Goal: Task Accomplishment & Management: Manage account settings

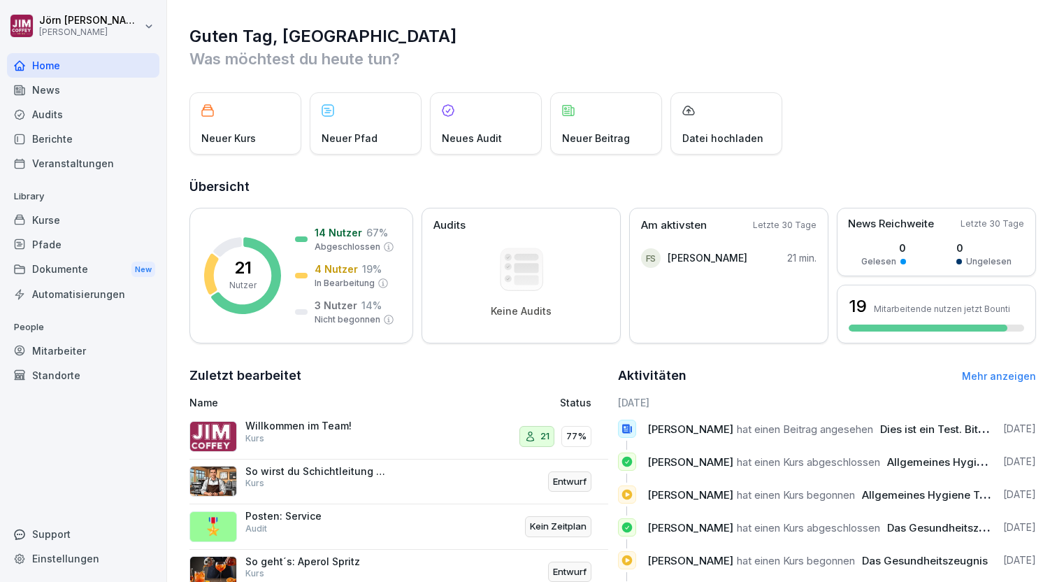
click at [48, 110] on div "Audits" at bounding box center [83, 114] width 152 height 24
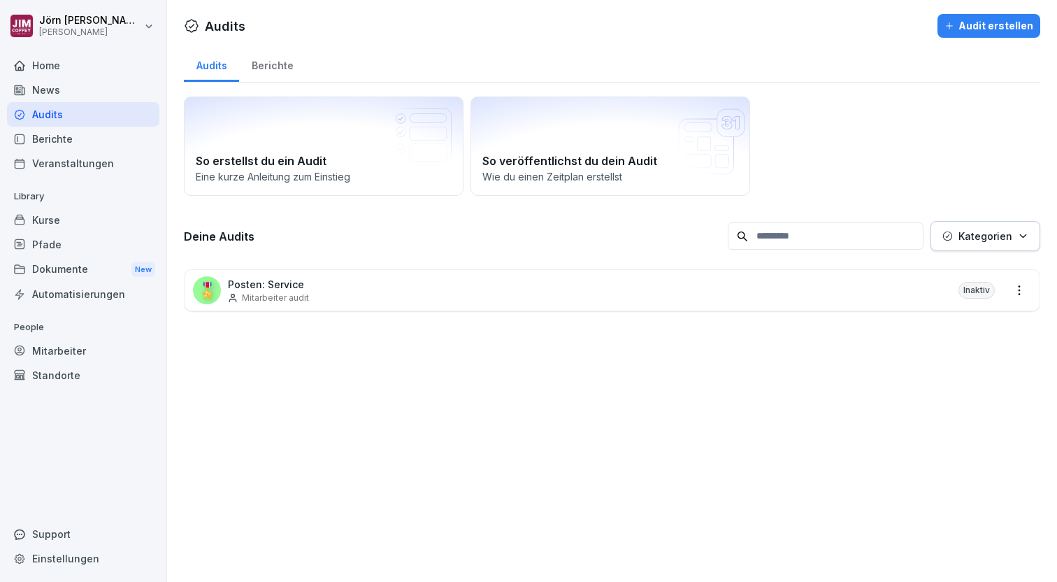
click at [387, 294] on div "🎖️ Posten: Service Mitarbeiter audit Inaktiv" at bounding box center [612, 290] width 855 height 41
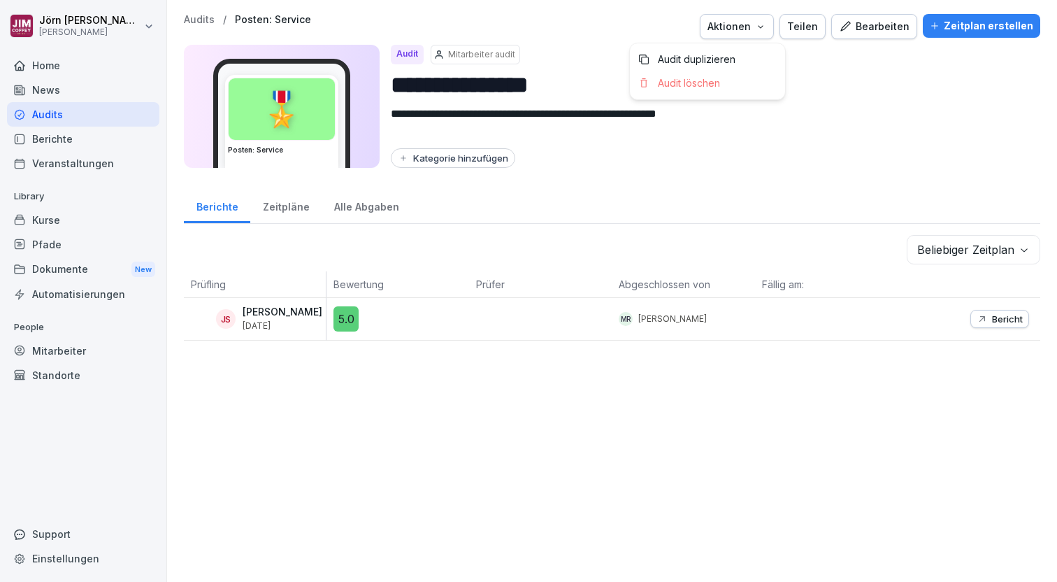
click at [744, 32] on div "Aktionen" at bounding box center [737, 26] width 59 height 15
click at [276, 212] on html "**********" at bounding box center [528, 291] width 1057 height 582
click at [281, 208] on div "Zeitpläne" at bounding box center [285, 205] width 71 height 36
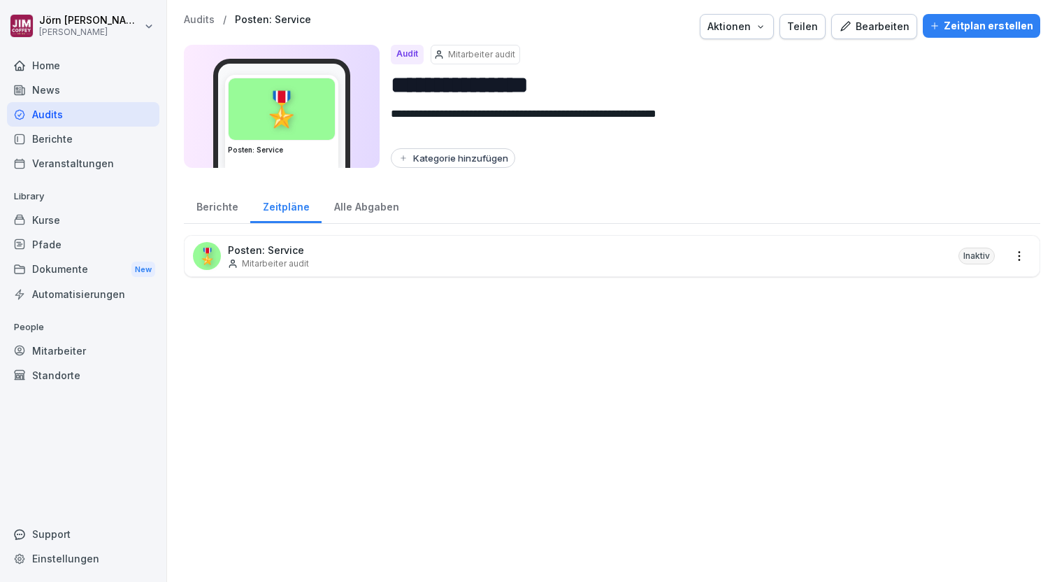
click at [357, 211] on div "Alle Abgaben" at bounding box center [367, 205] width 90 height 36
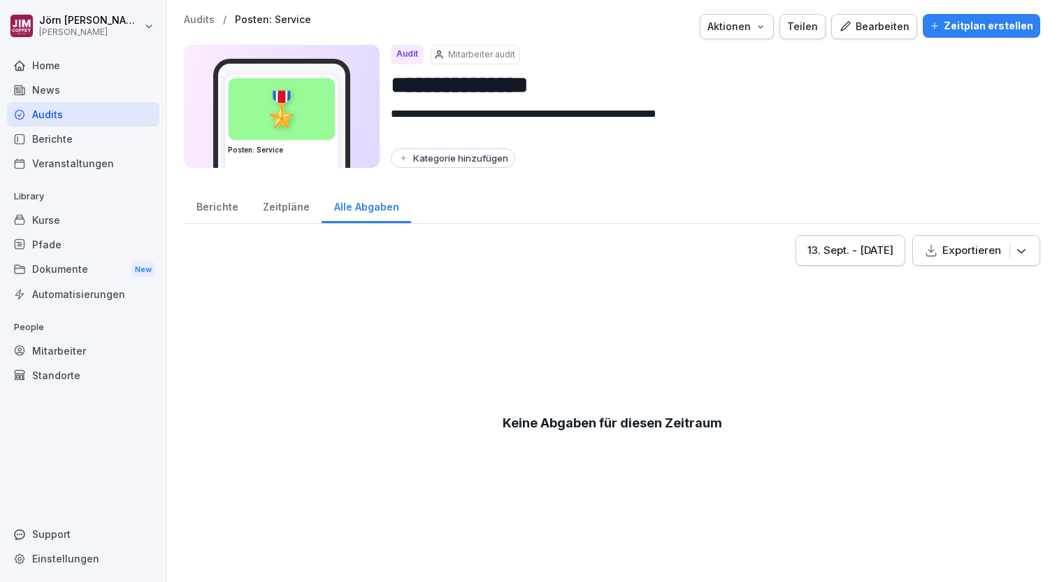
click at [228, 206] on div "Berichte" at bounding box center [217, 205] width 66 height 36
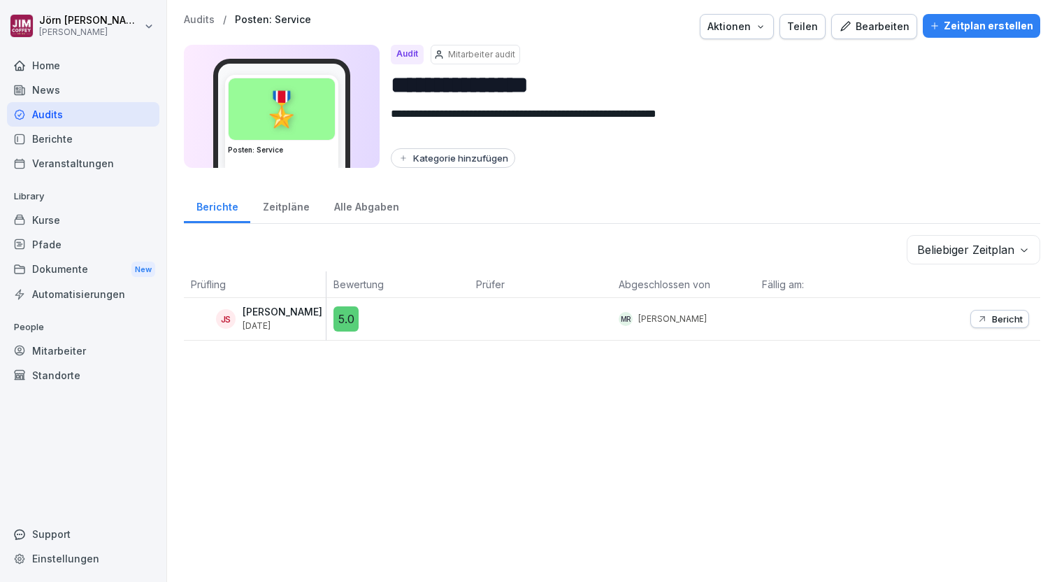
click at [985, 24] on div "Zeitplan erstellen" at bounding box center [982, 25] width 104 height 15
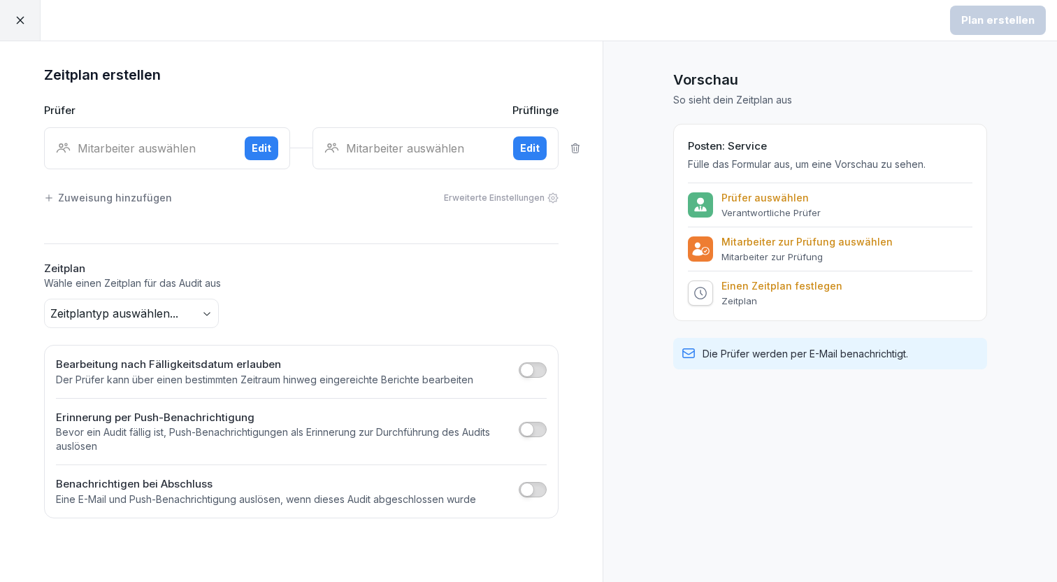
click at [261, 147] on div "Edit" at bounding box center [262, 148] width 20 height 15
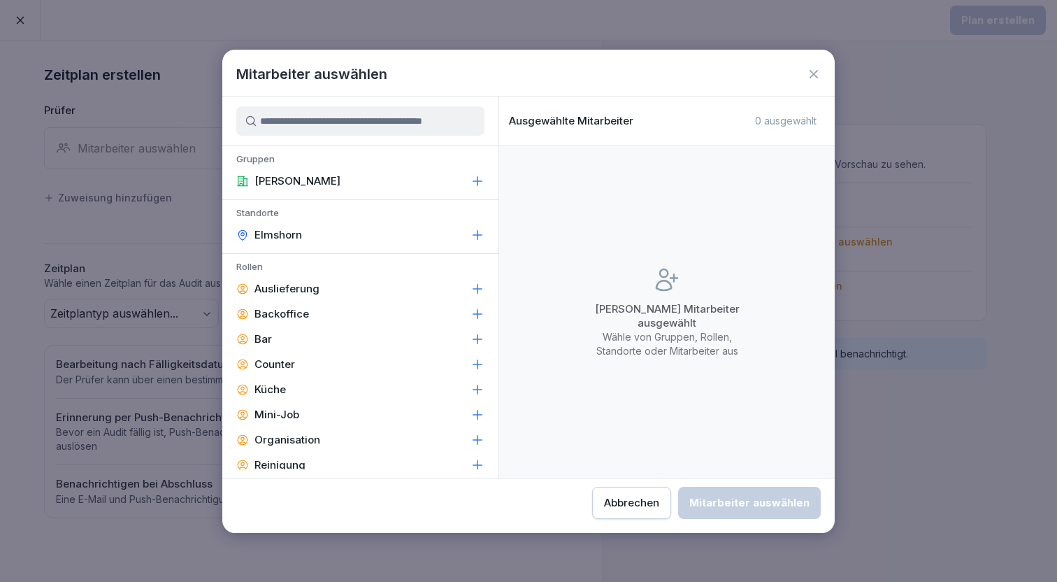
click at [604, 505] on div "Abbrechen" at bounding box center [631, 502] width 55 height 15
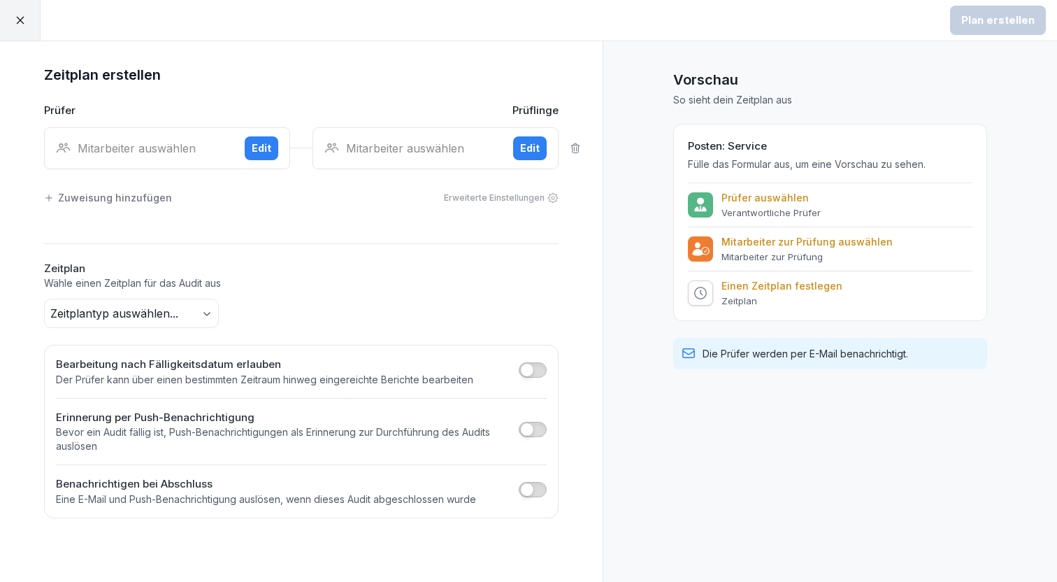
click at [527, 145] on div "Edit" at bounding box center [530, 148] width 20 height 15
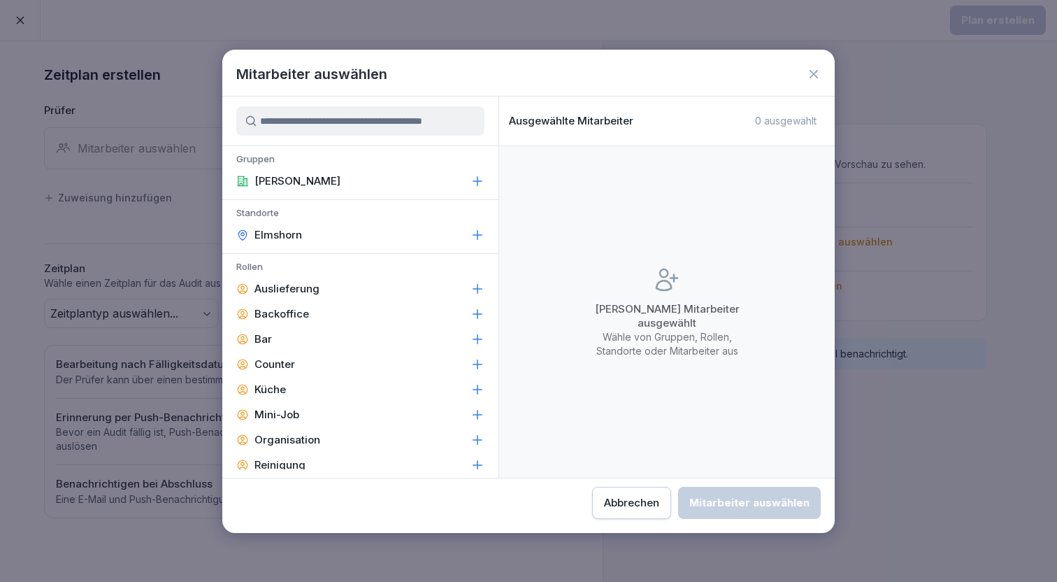
click at [815, 76] on icon at bounding box center [814, 74] width 14 height 14
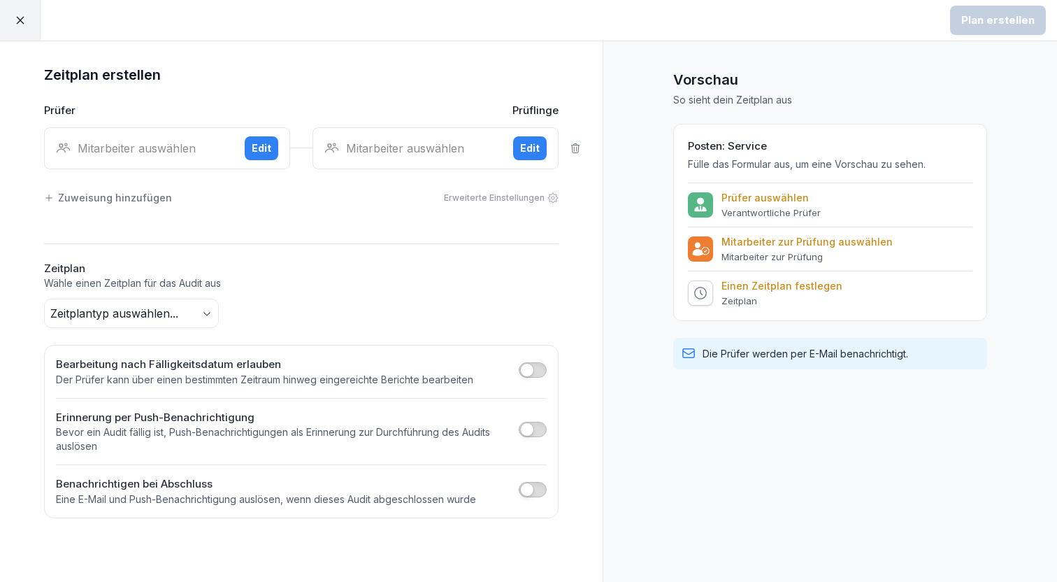
click at [260, 144] on div "Edit" at bounding box center [262, 148] width 20 height 15
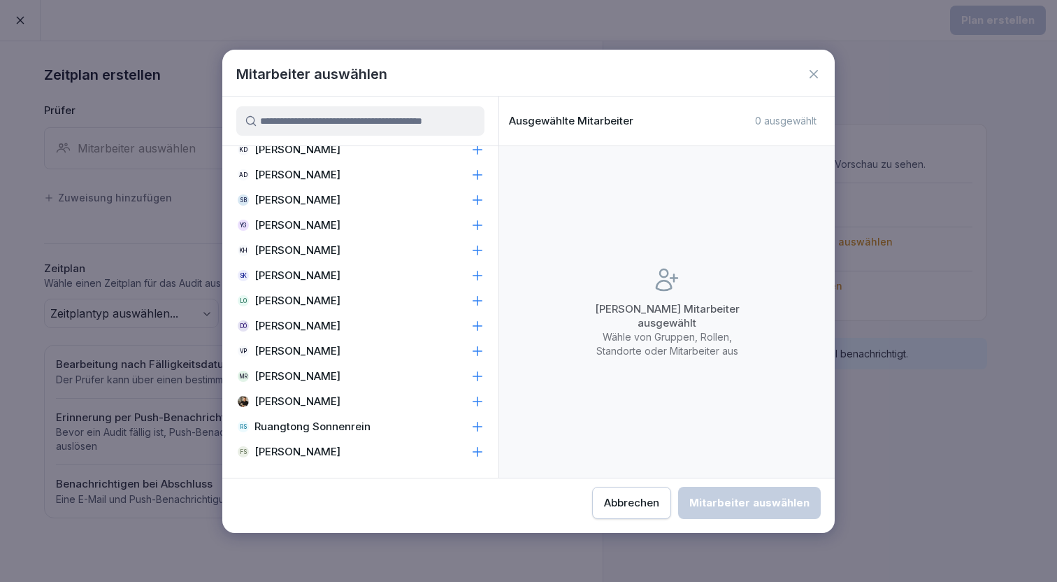
scroll to position [598, 0]
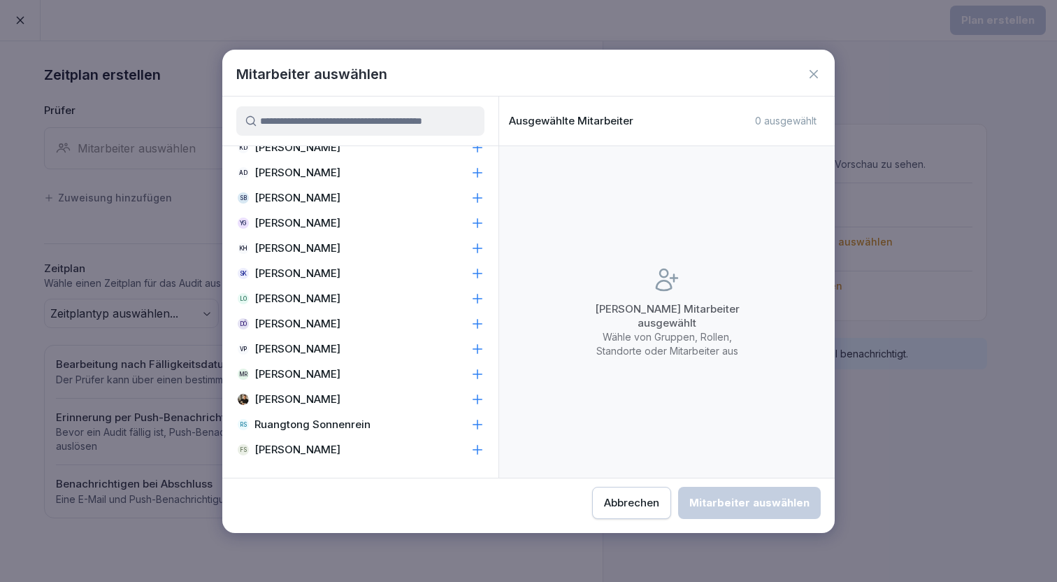
click at [291, 402] on p "[PERSON_NAME]" at bounding box center [298, 399] width 86 height 14
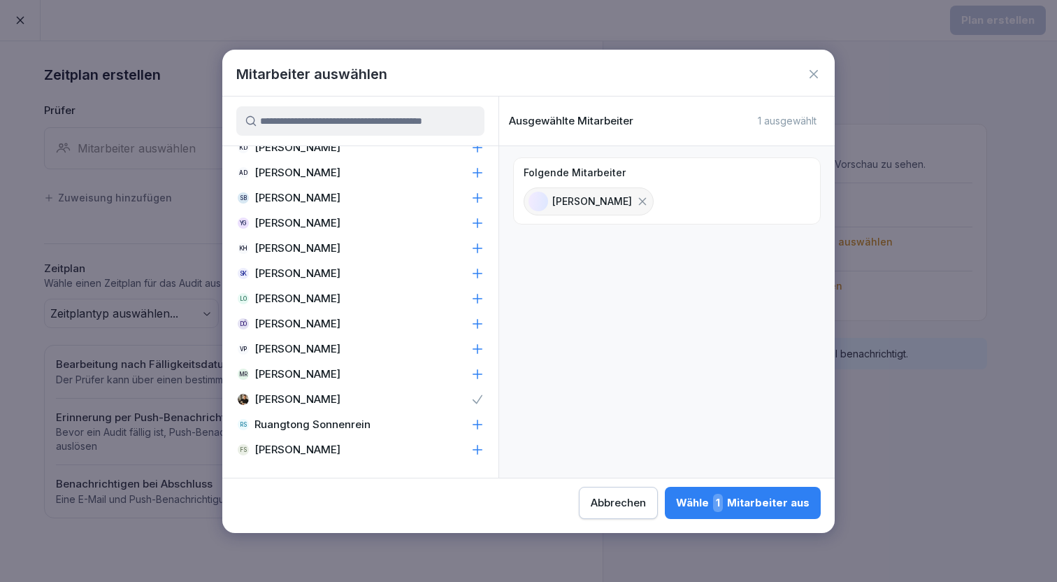
click at [676, 506] on div "Wähle 1 Mitarbeiter aus" at bounding box center [743, 503] width 134 height 18
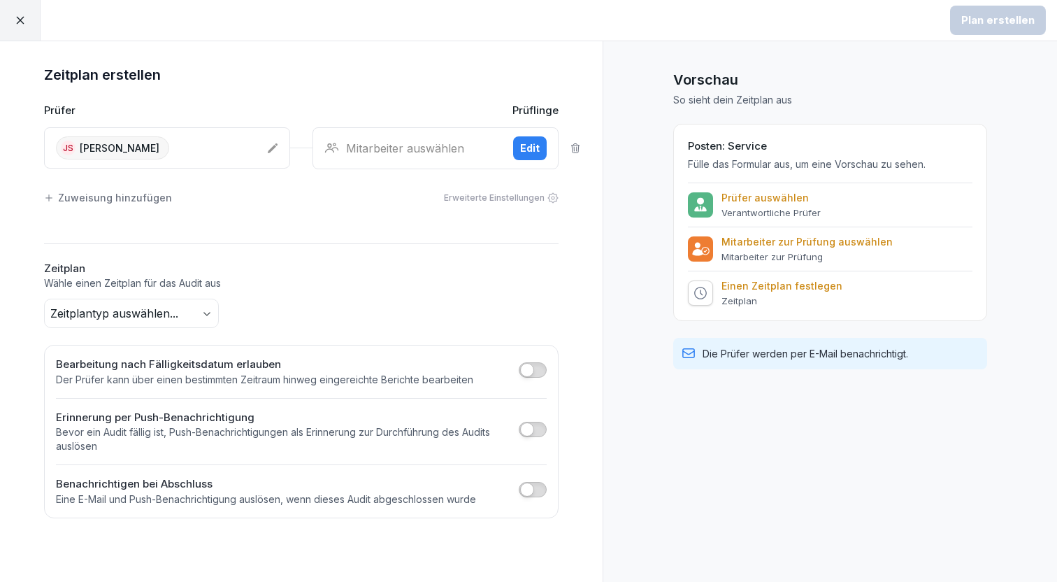
click at [532, 147] on div "Edit" at bounding box center [530, 148] width 20 height 15
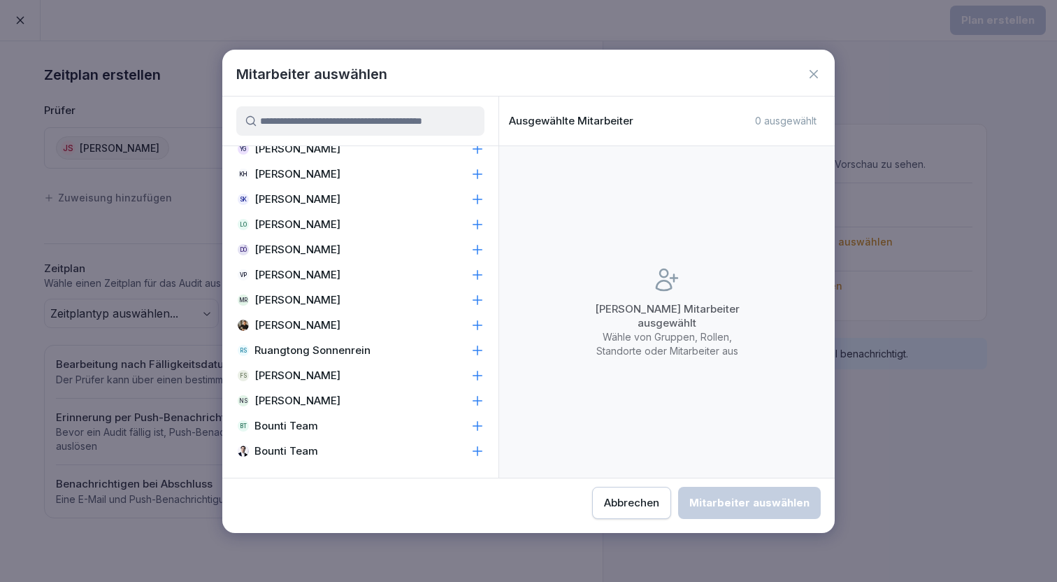
scroll to position [672, 0]
click at [322, 322] on p "[PERSON_NAME]" at bounding box center [298, 325] width 86 height 14
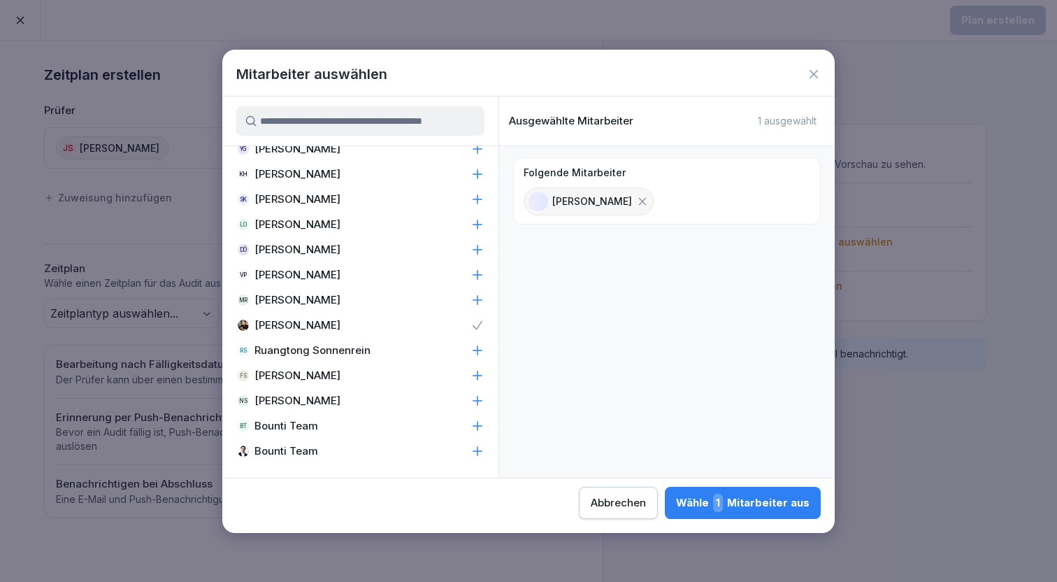
click at [676, 502] on div "Wähle 1 Mitarbeiter aus" at bounding box center [743, 503] width 134 height 18
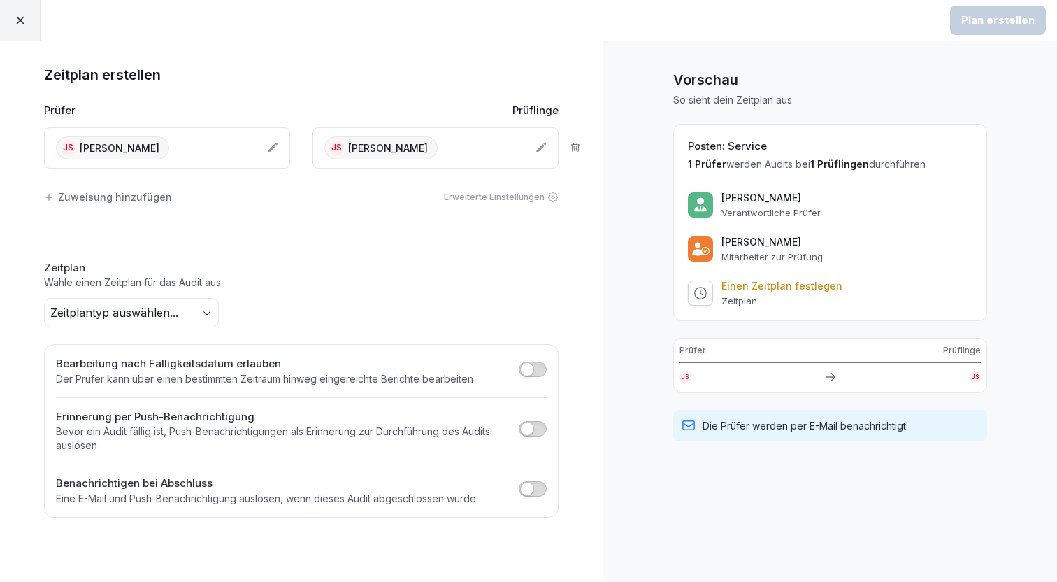
click at [729, 363] on div "Prüfer Prüflinge JS JS" at bounding box center [830, 365] width 314 height 55
click at [835, 371] on icon at bounding box center [831, 377] width 14 height 14
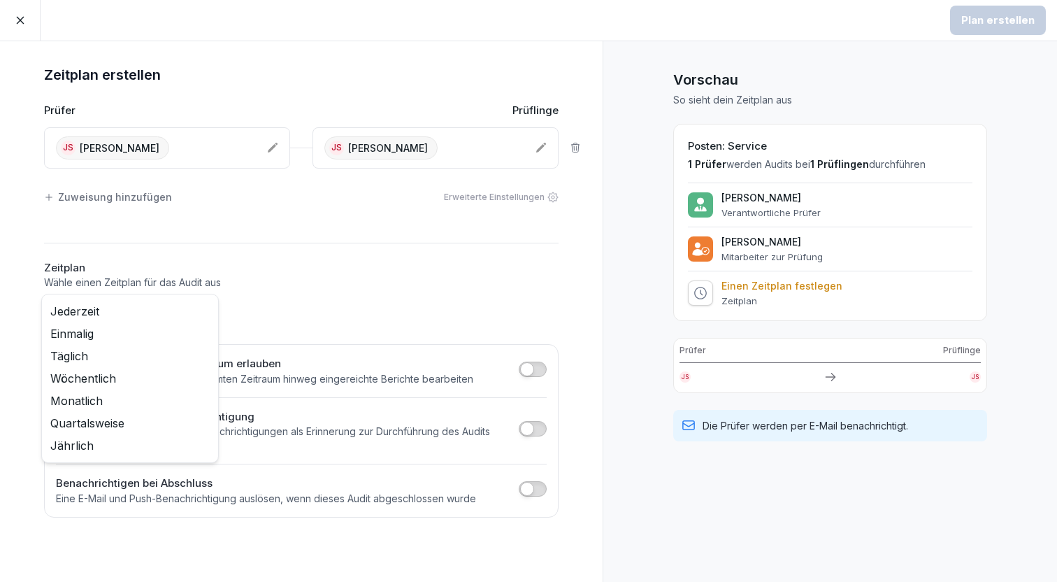
click at [110, 307] on body "Plan erstellen Zeitplan erstellen Prüfer Prüflinge JS Jörn Schielzeth JS Jörn S…" at bounding box center [528, 291] width 1057 height 582
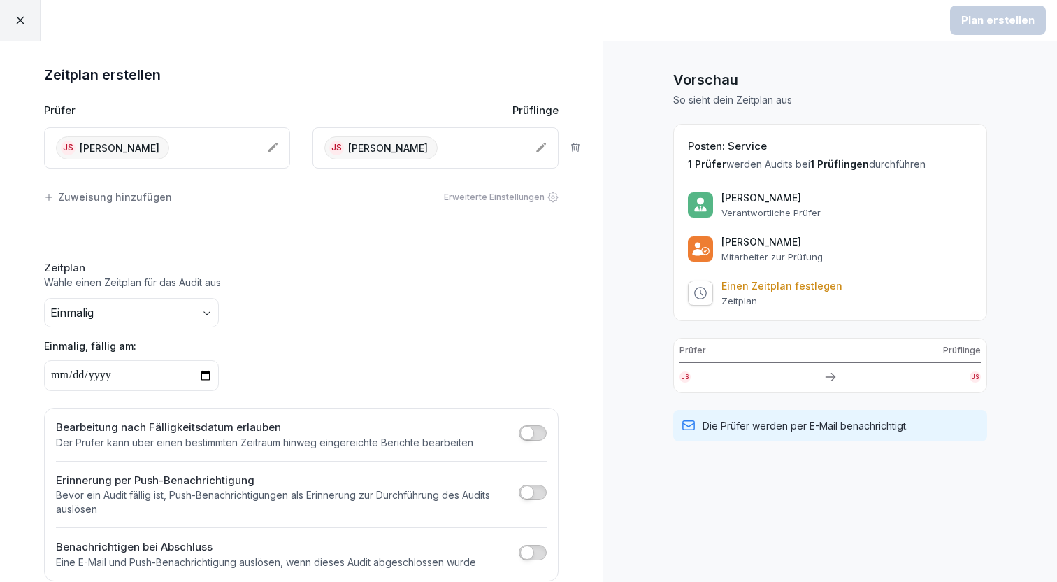
click at [136, 379] on input "date" at bounding box center [131, 375] width 175 height 31
click at [273, 374] on div "Einmalig, fällig am:" at bounding box center [301, 364] width 515 height 52
click at [730, 284] on p "Einen Zeitplan festlegen" at bounding box center [782, 286] width 121 height 13
click at [701, 288] on icon at bounding box center [701, 293] width 14 height 14
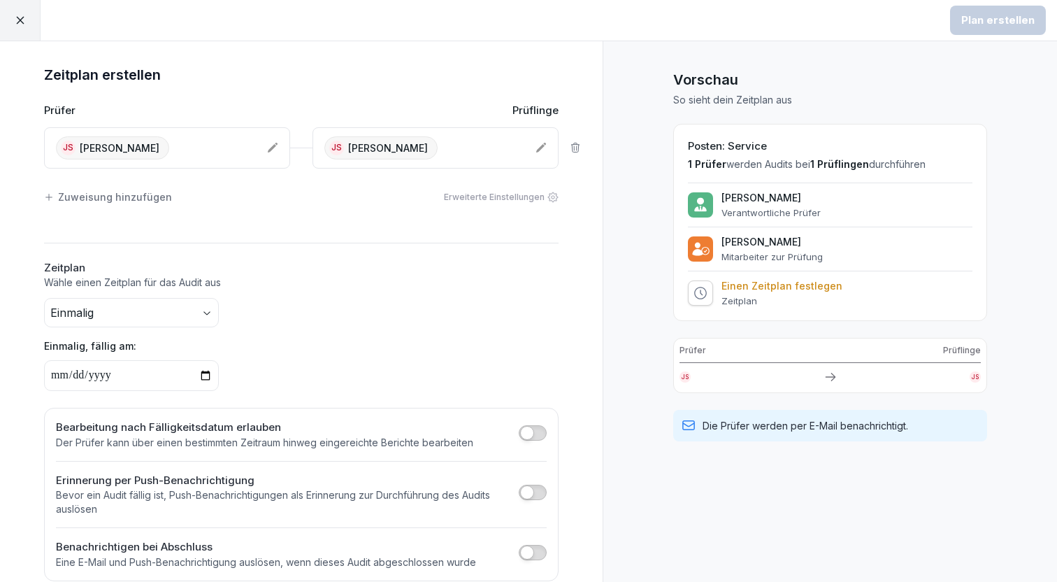
click at [102, 370] on input "date" at bounding box center [131, 375] width 175 height 31
type input "**********"
click at [344, 339] on p "Einmalig, fällig am:" at bounding box center [301, 345] width 515 height 15
click at [1004, 22] on div "Plan erstellen" at bounding box center [998, 20] width 73 height 15
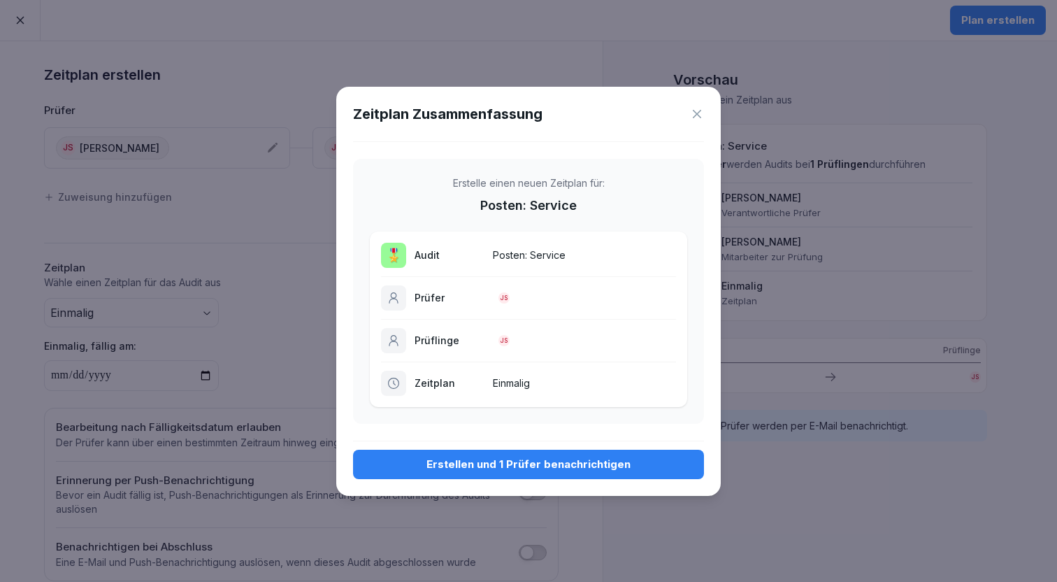
click at [503, 464] on div "Erstellen und 1 Prüfer benachrichtigen" at bounding box center [528, 464] width 329 height 15
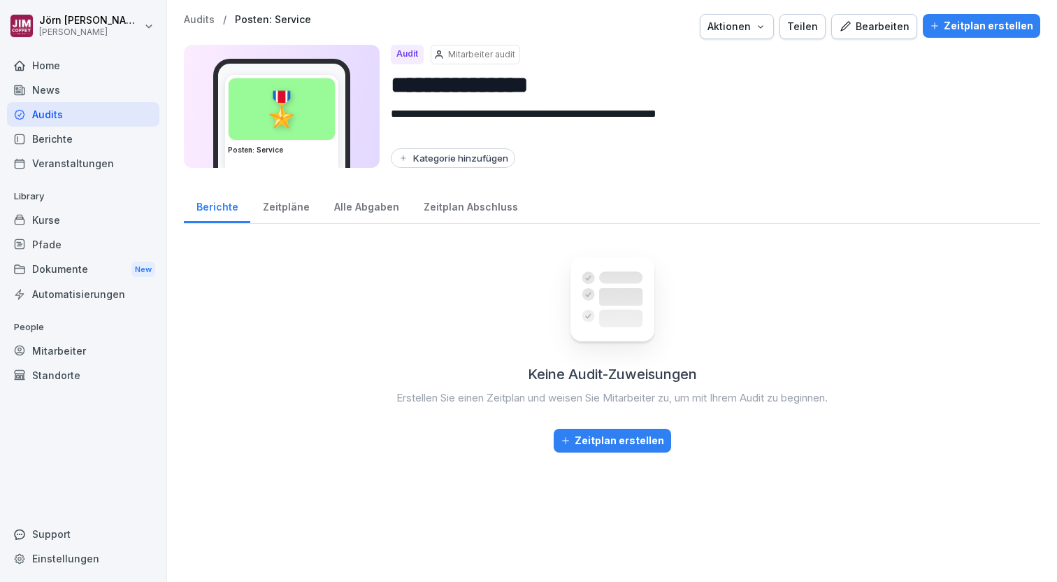
click at [604, 442] on div "Zeitplan erstellen" at bounding box center [613, 440] width 104 height 15
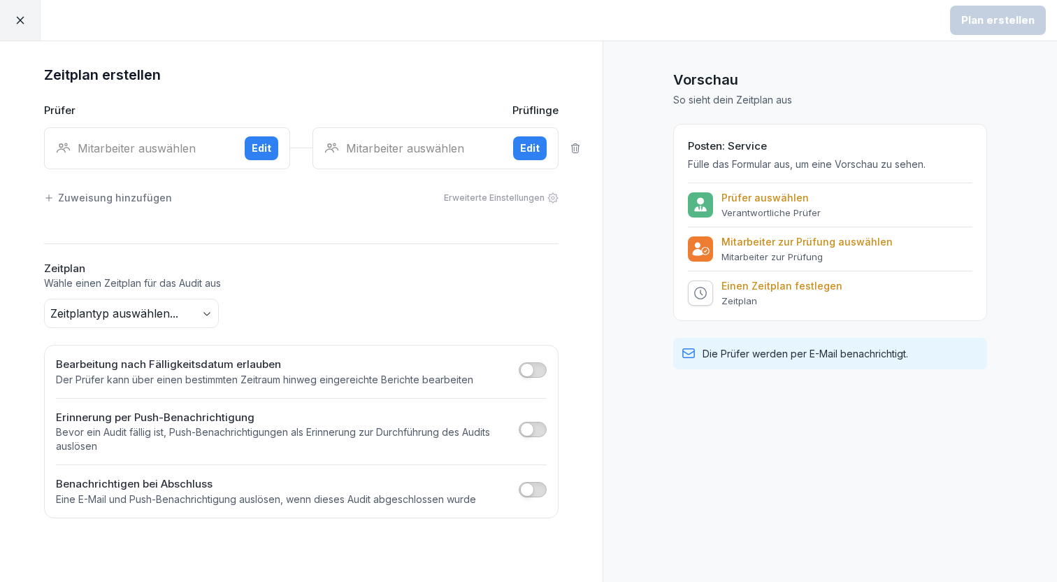
click at [17, 17] on icon at bounding box center [20, 21] width 8 height 8
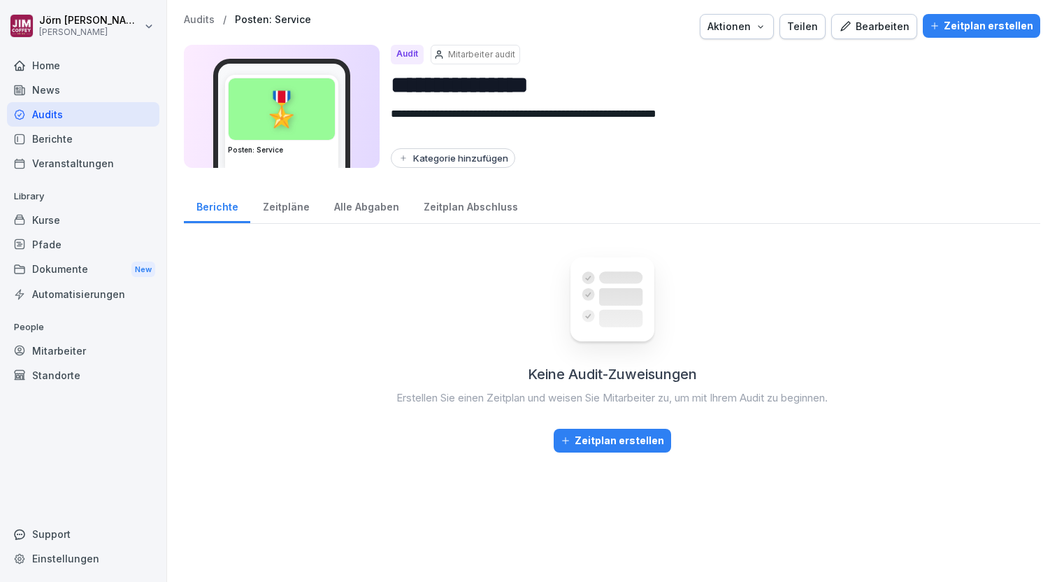
click at [55, 218] on div "Kurse" at bounding box center [83, 220] width 152 height 24
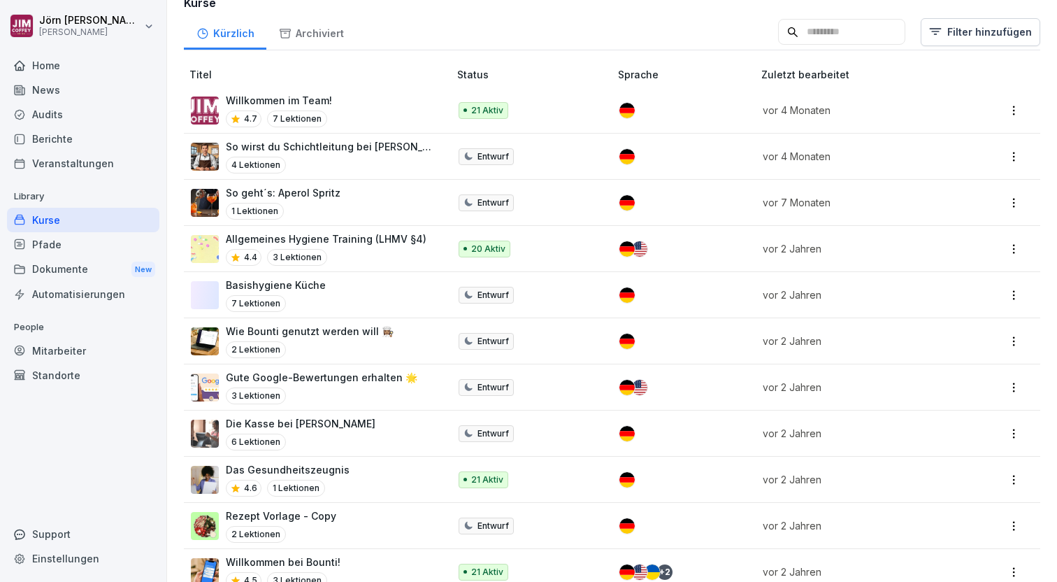
scroll to position [122, 0]
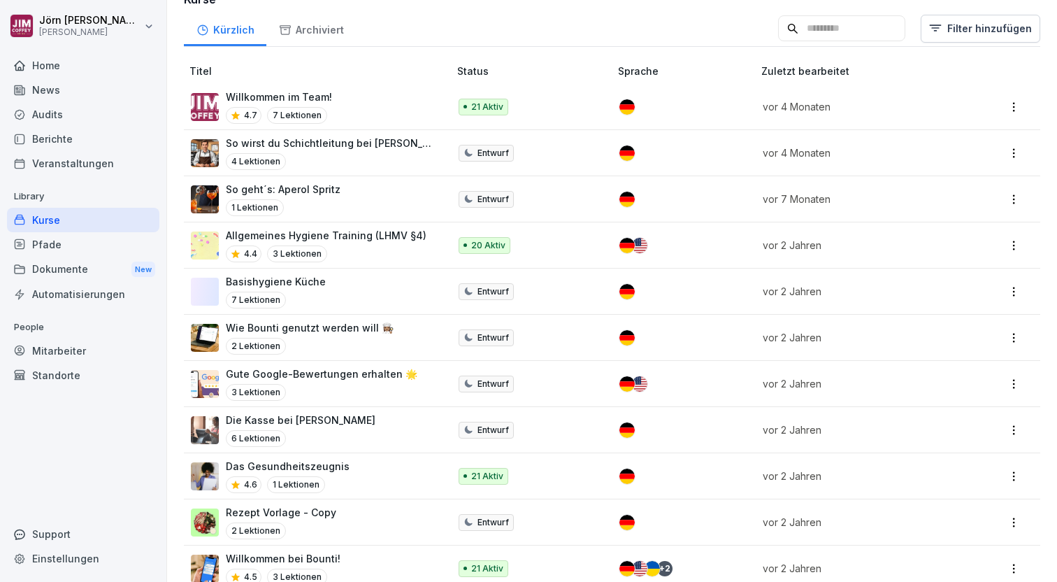
click at [320, 192] on p "So geht´s: Aperol Spritz" at bounding box center [283, 189] width 115 height 15
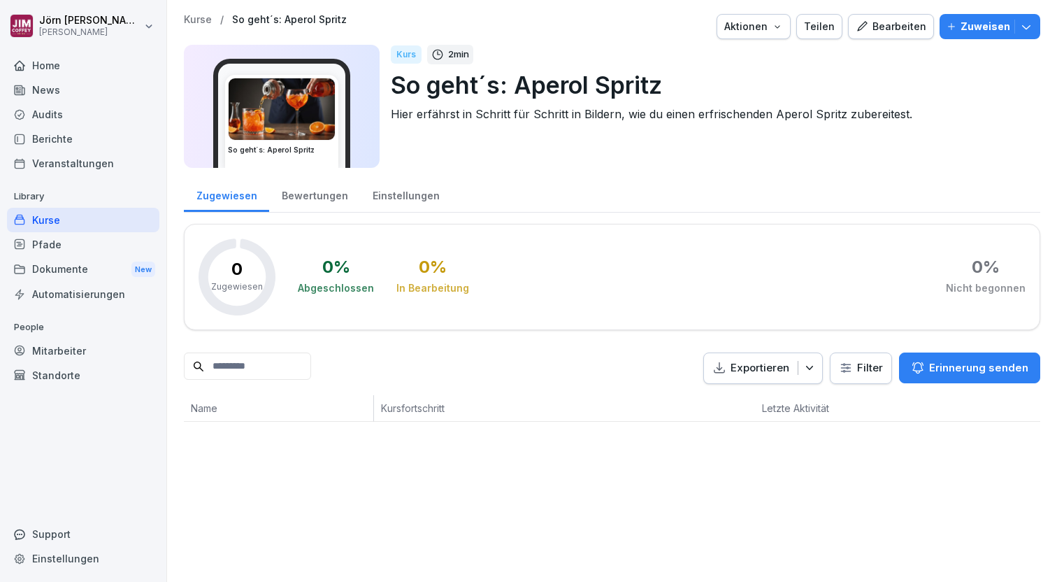
click at [302, 194] on div "Bewertungen" at bounding box center [314, 194] width 91 height 36
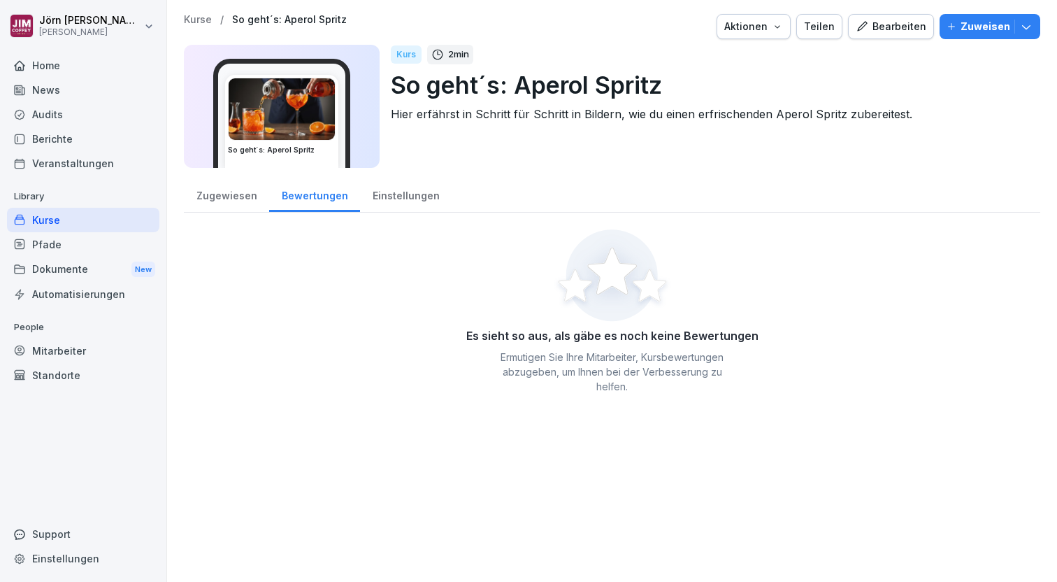
click at [401, 190] on div "Einstellungen" at bounding box center [406, 194] width 92 height 36
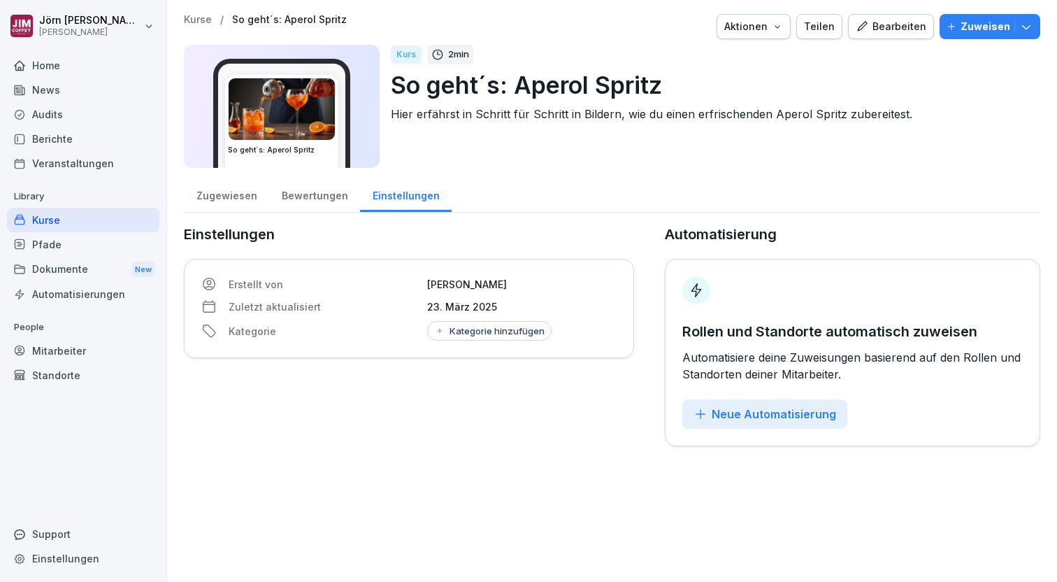
click at [231, 197] on div "Zugewiesen" at bounding box center [226, 194] width 85 height 36
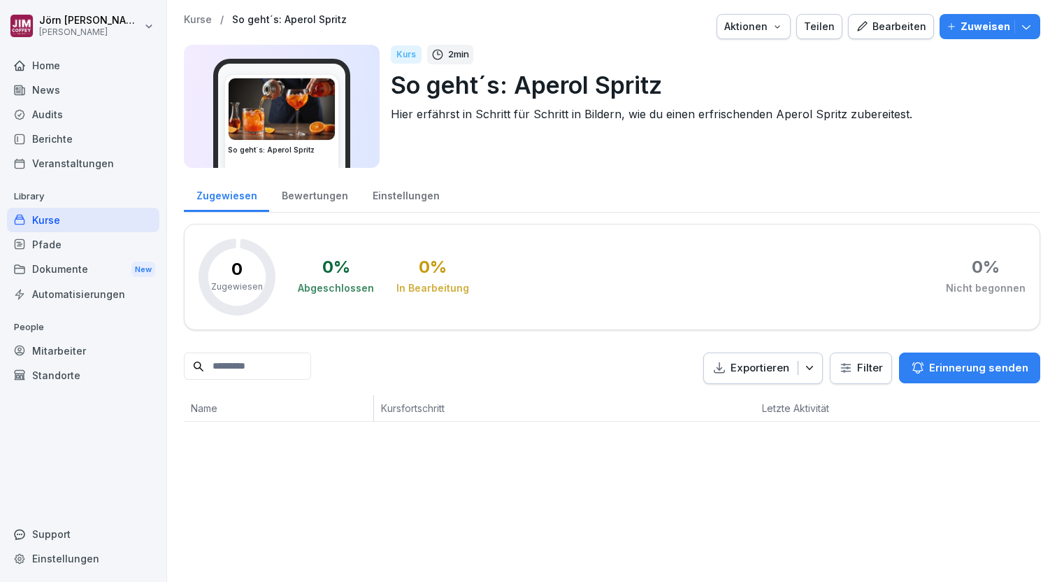
click at [903, 28] on div "Bearbeiten" at bounding box center [891, 26] width 71 height 15
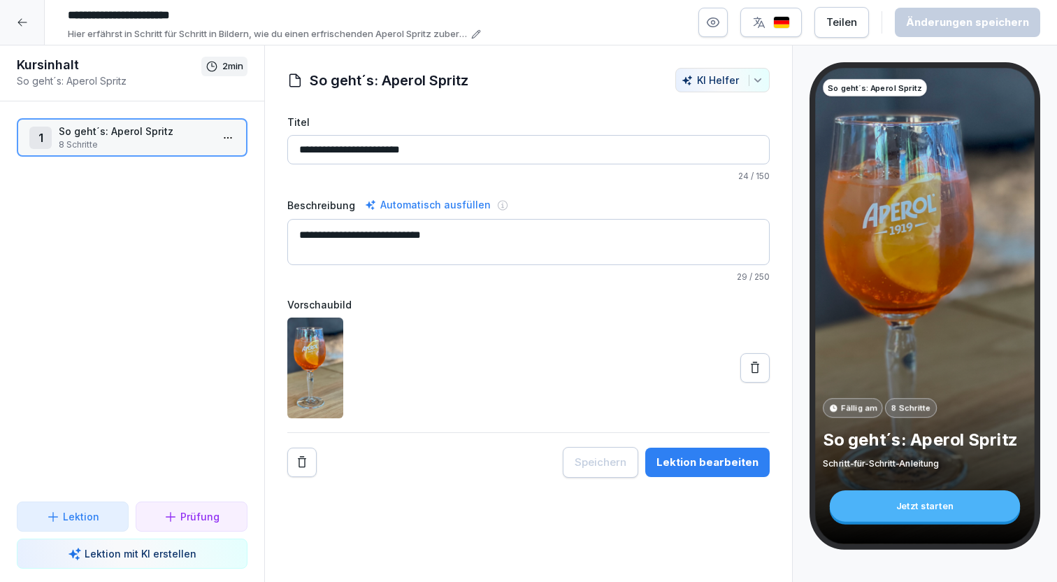
click at [918, 511] on div "Jetzt starten" at bounding box center [925, 505] width 190 height 31
click at [102, 137] on p "So geht´s: Aperol Spritz" at bounding box center [135, 131] width 152 height 15
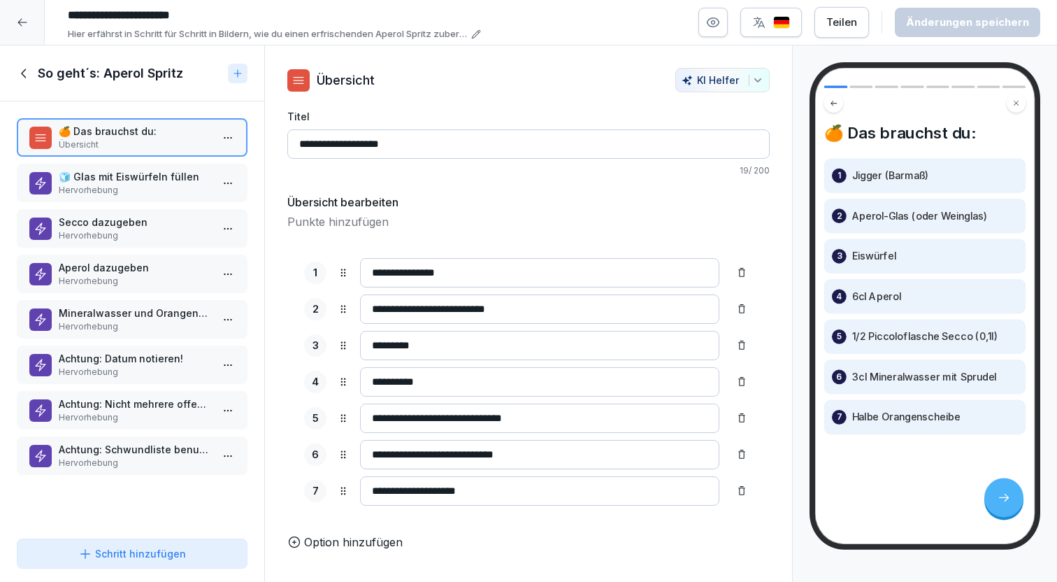
click at [90, 173] on p "🧊 Glas mit Eiswürfeln füllen" at bounding box center [135, 176] width 152 height 15
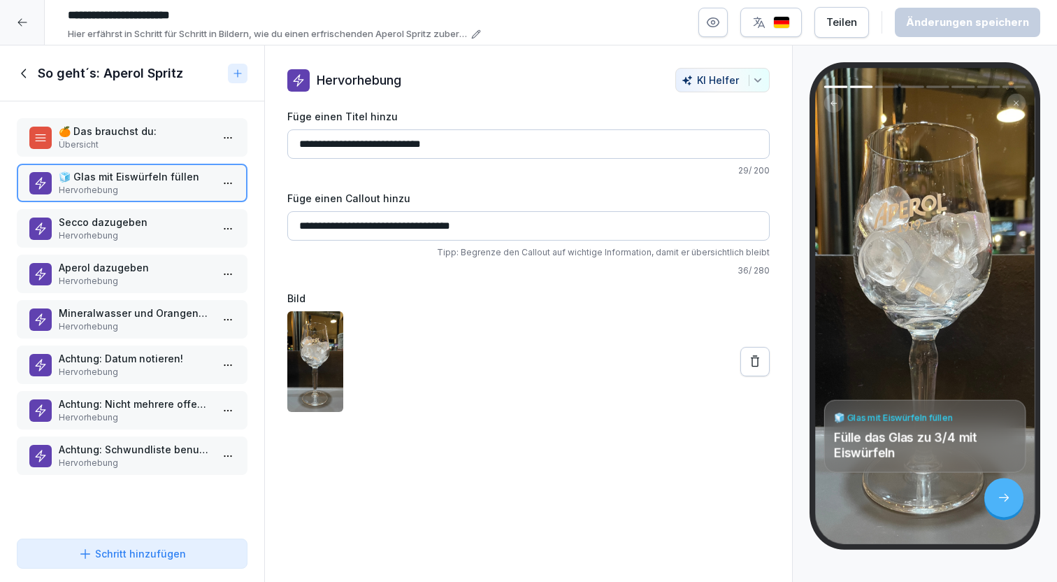
click at [101, 231] on p "Hervorhebung" at bounding box center [135, 235] width 152 height 13
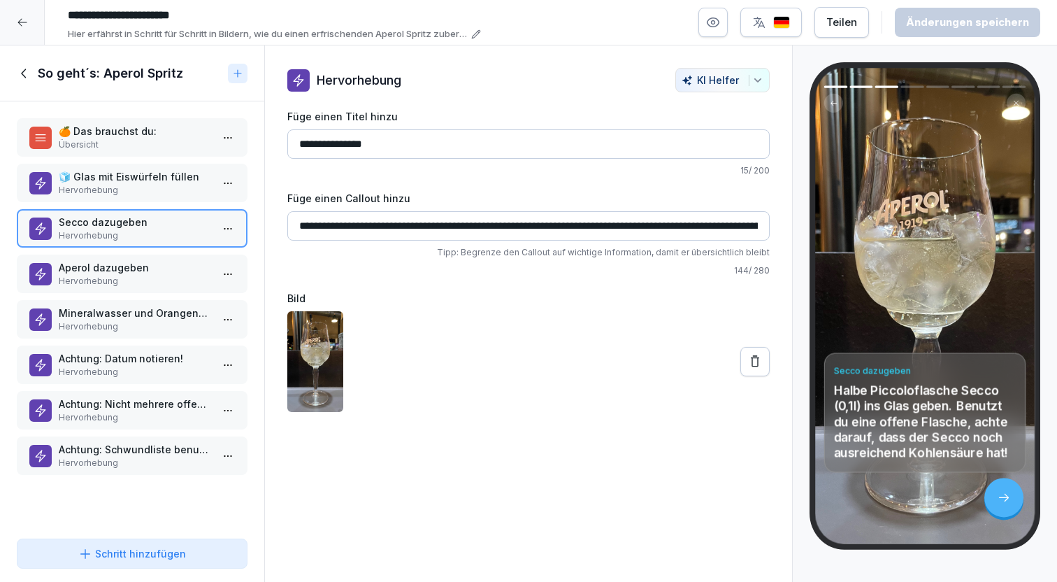
click at [100, 268] on p "Aperol dazugeben" at bounding box center [135, 267] width 152 height 15
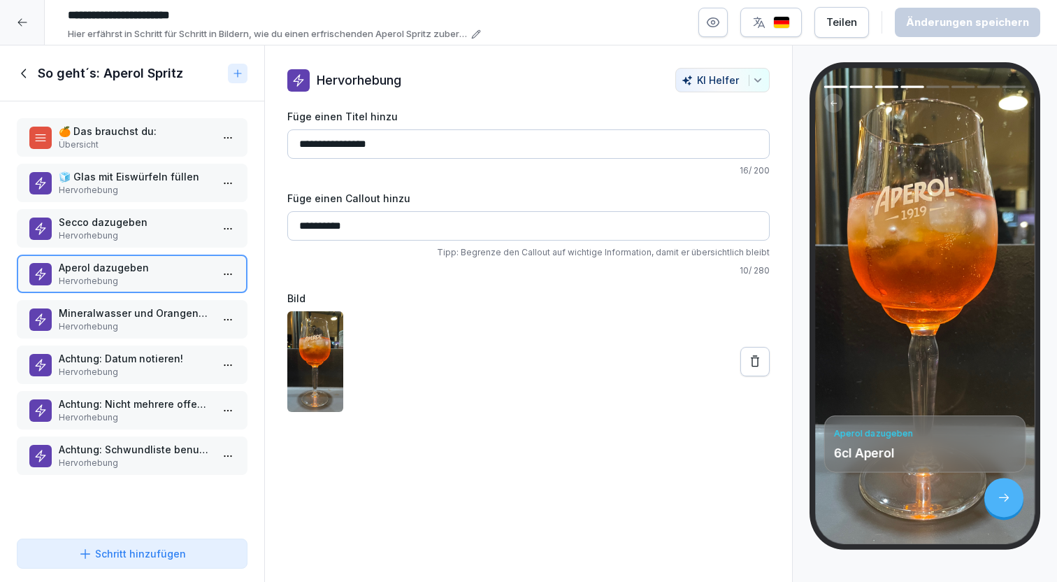
click at [92, 321] on p "Hervorhebung" at bounding box center [135, 326] width 152 height 13
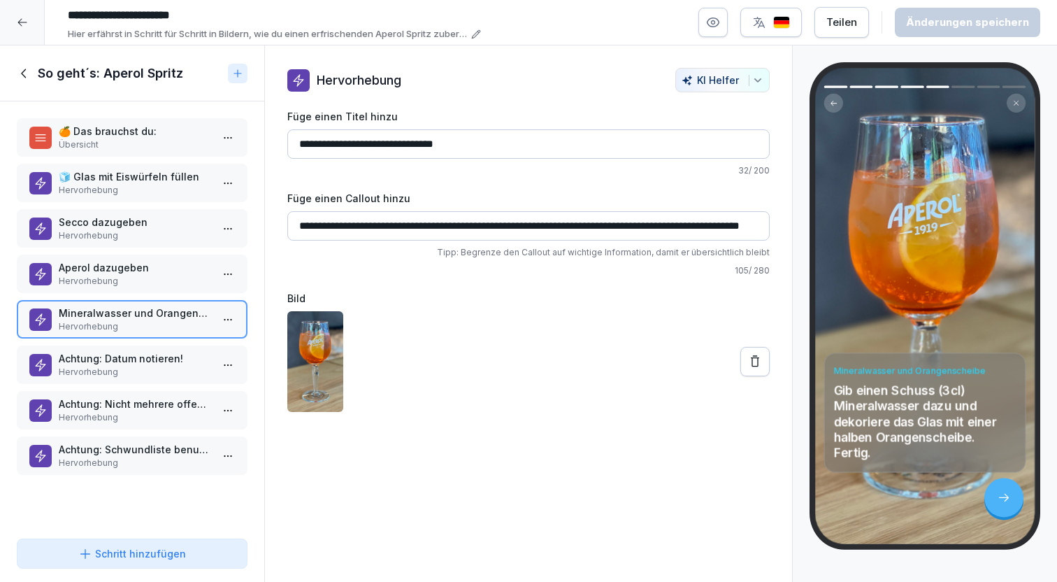
click at [93, 366] on p "Hervorhebung" at bounding box center [135, 372] width 152 height 13
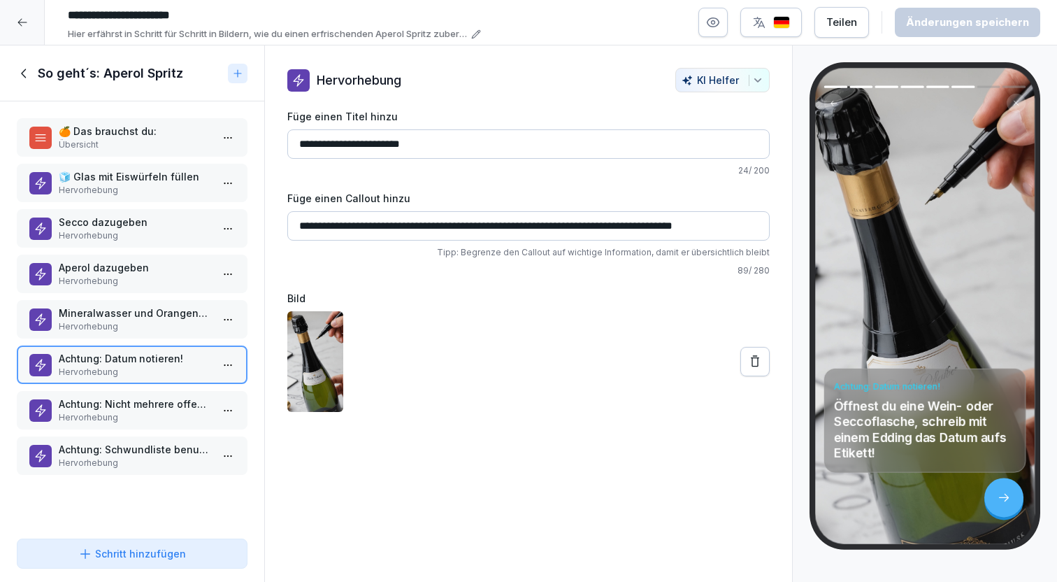
click at [104, 408] on p "Achtung: Nicht mehrere offene Flaschen!" at bounding box center [135, 404] width 152 height 15
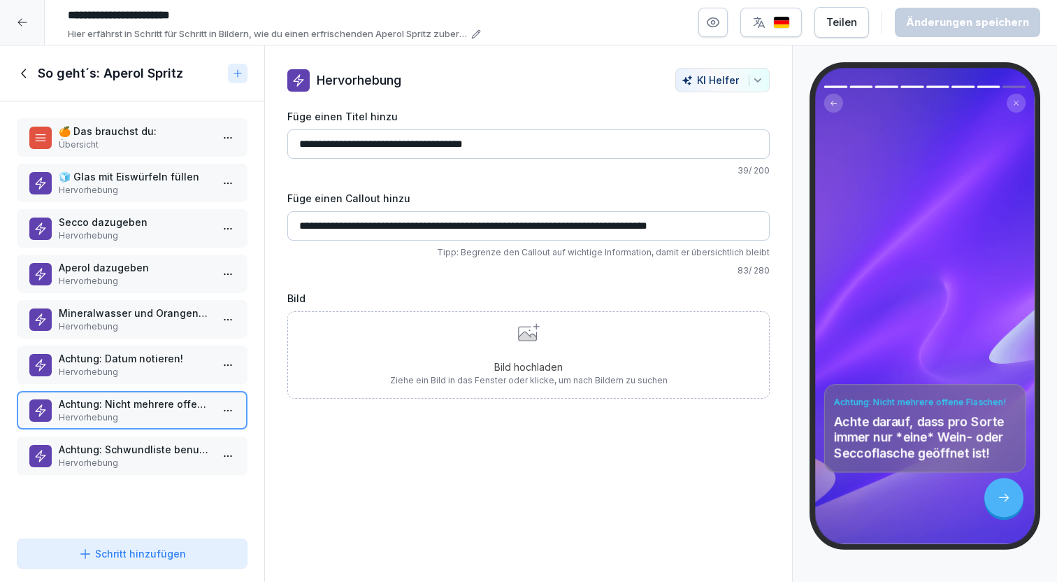
click at [102, 449] on p "Achtung: Schwundliste benutzen!" at bounding box center [135, 449] width 152 height 15
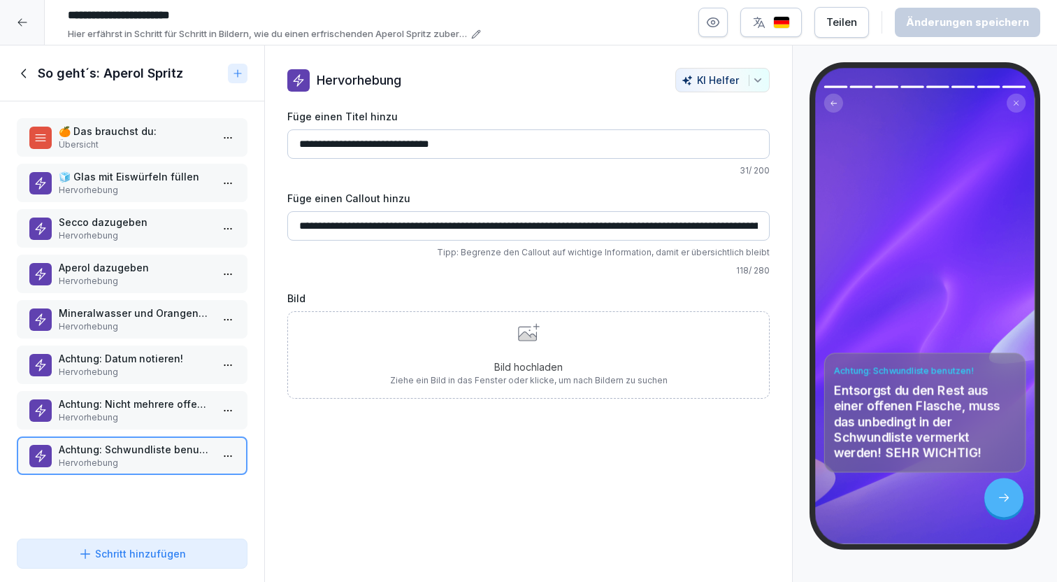
click at [26, 15] on div at bounding box center [22, 22] width 45 height 45
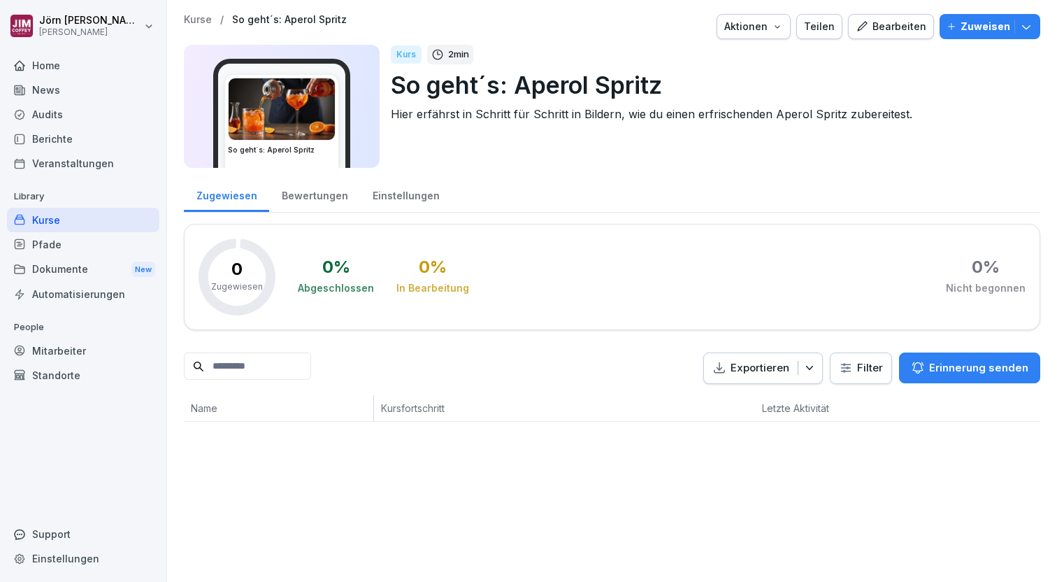
click at [201, 18] on p "Kurse" at bounding box center [198, 20] width 28 height 12
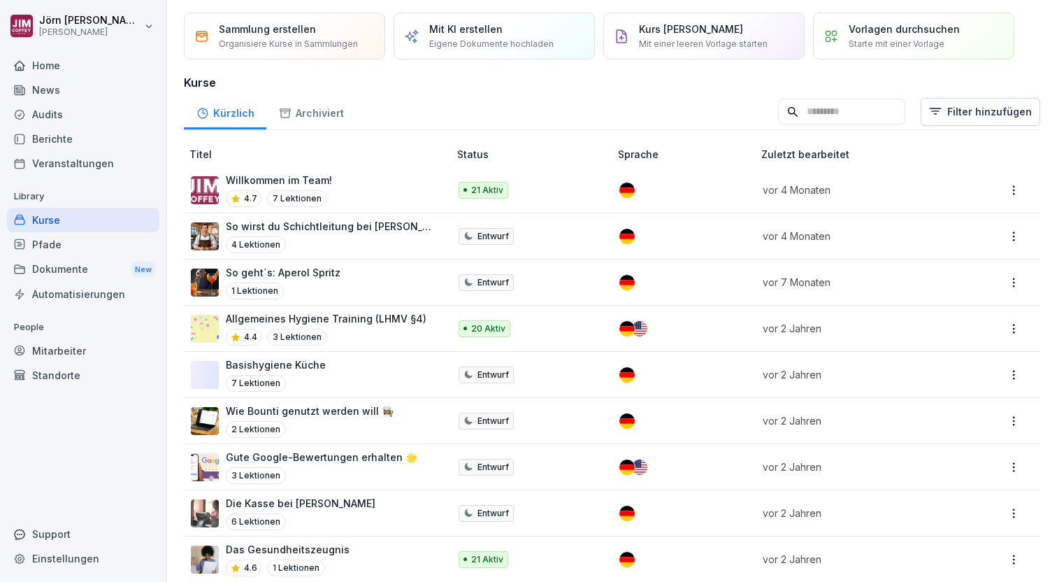
scroll to position [48, 0]
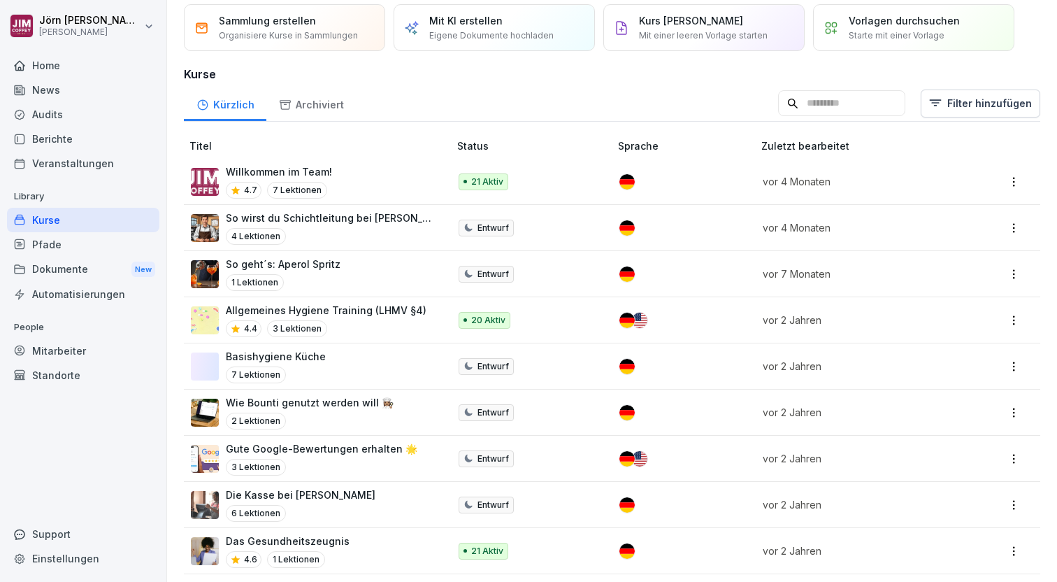
click at [1017, 273] on html "Jörn Schielzeth JIM COFFEY Home News Audits Berichte Veranstaltungen Library Ku…" at bounding box center [528, 291] width 1057 height 582
click at [57, 242] on html "Jörn Schielzeth JIM COFFEY Home News Audits Berichte Veranstaltungen Library Ku…" at bounding box center [528, 291] width 1057 height 582
click at [60, 236] on div "Pfade" at bounding box center [83, 244] width 152 height 24
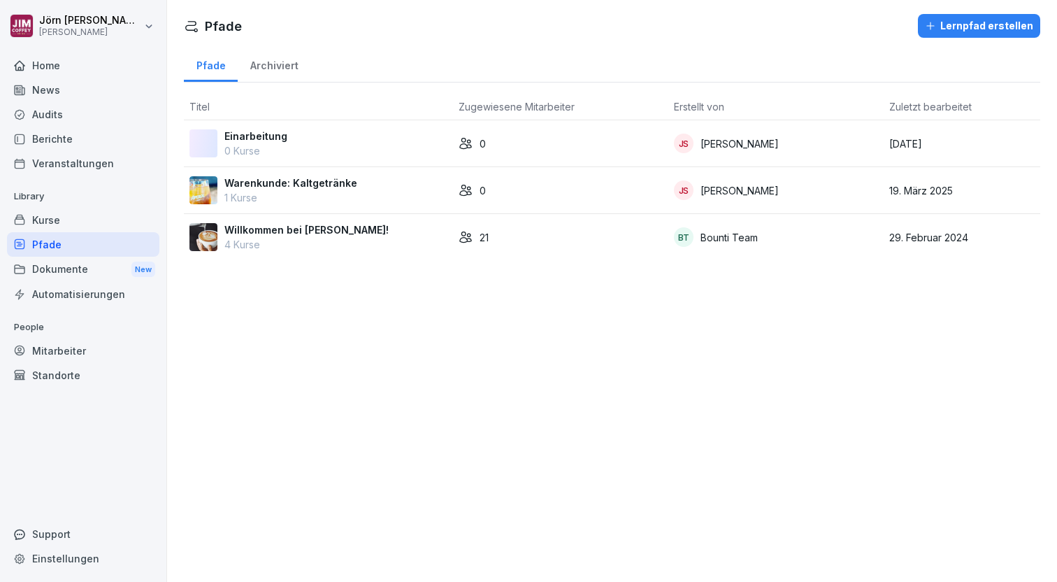
click at [298, 182] on p "Warenkunde: Kaltgetränke" at bounding box center [290, 183] width 133 height 15
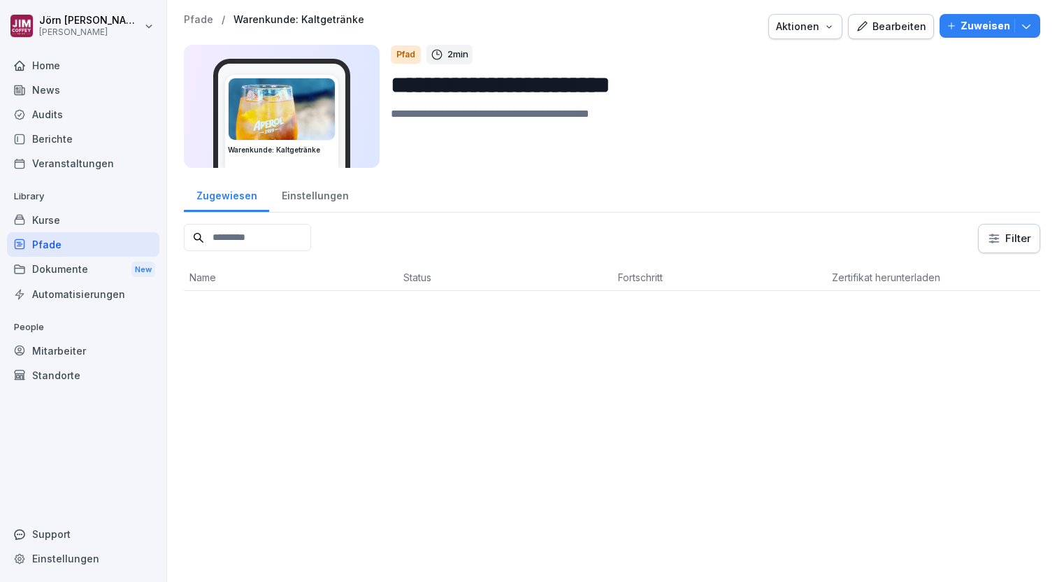
click at [199, 18] on p "Pfade" at bounding box center [198, 20] width 29 height 12
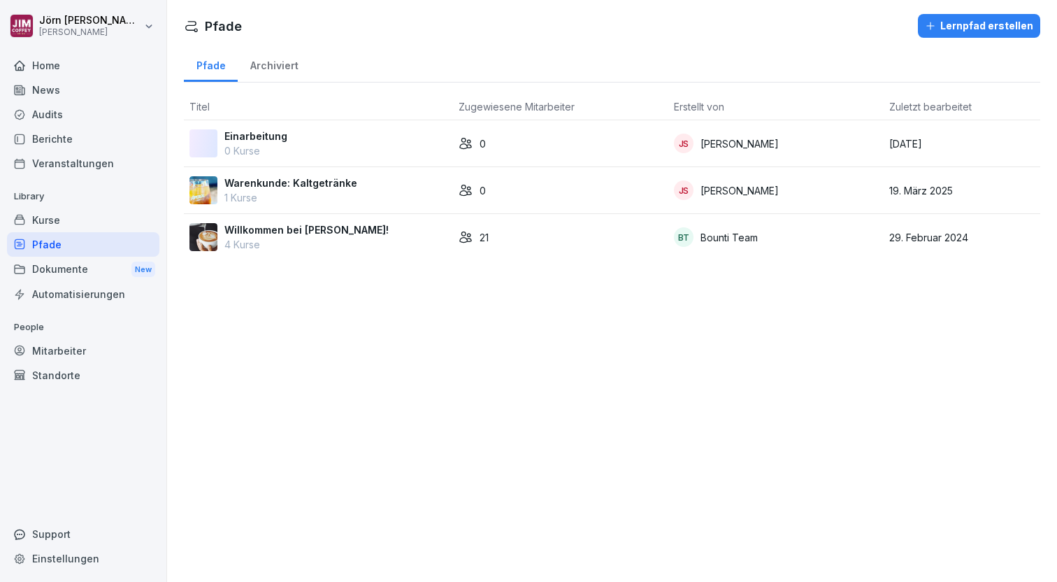
click at [285, 188] on p "Warenkunde: Kaltgetränke" at bounding box center [290, 183] width 133 height 15
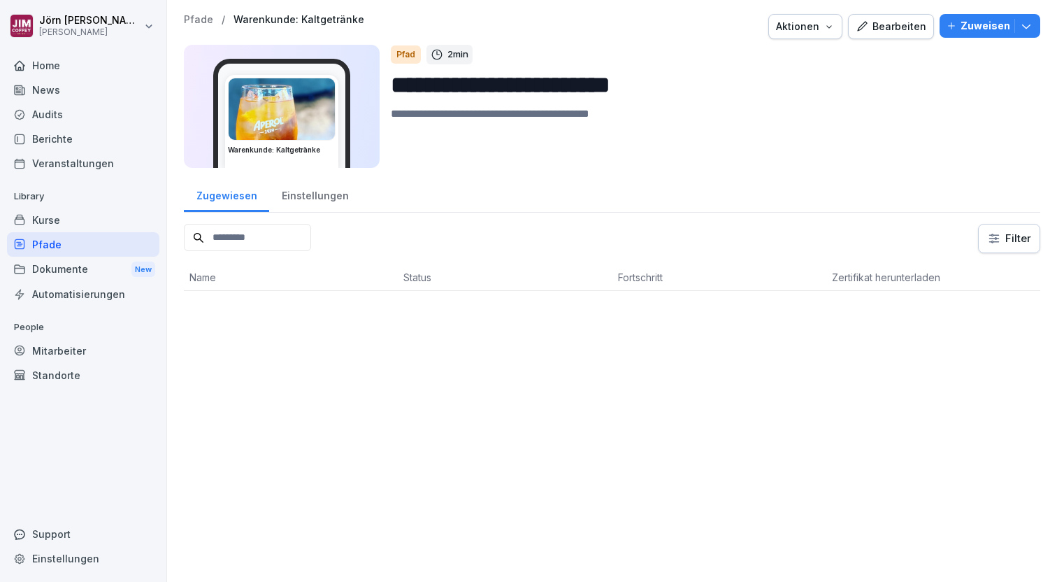
click at [320, 196] on div "Einstellungen" at bounding box center [315, 194] width 92 height 36
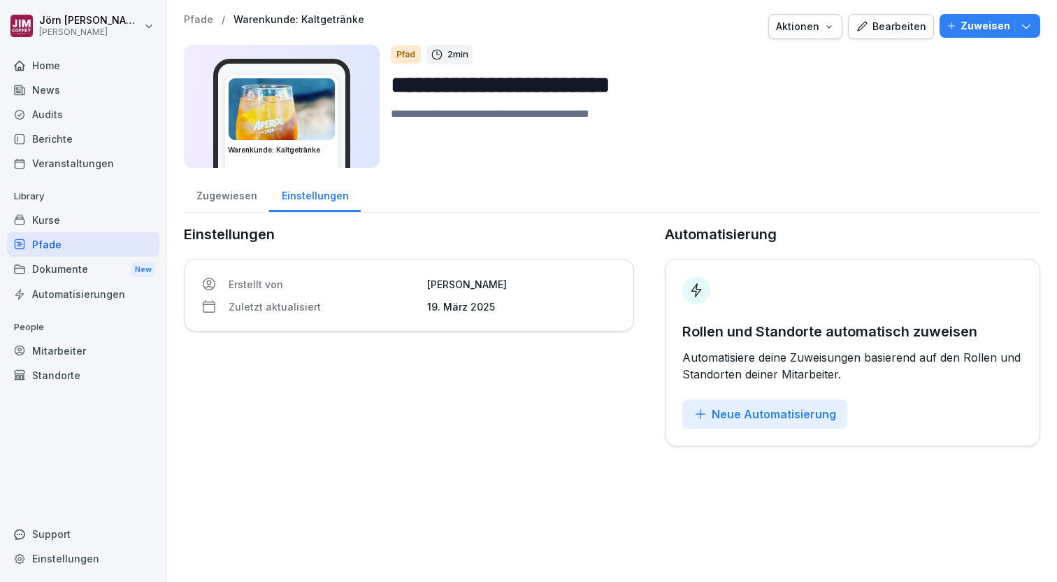
click at [229, 194] on div "Zugewiesen" at bounding box center [226, 194] width 85 height 36
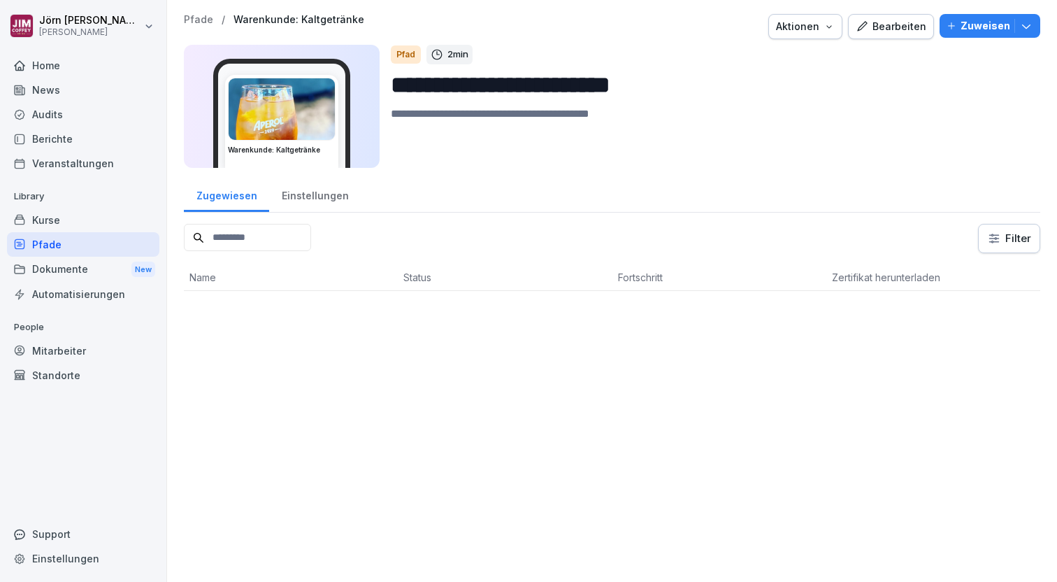
click at [480, 89] on input "**********" at bounding box center [710, 85] width 639 height 36
click at [565, 82] on input "**********" at bounding box center [710, 85] width 639 height 36
drag, startPoint x: 554, startPoint y: 84, endPoint x: 695, endPoint y: 85, distance: 141.3
click at [695, 85] on input "**********" at bounding box center [710, 85] width 639 height 36
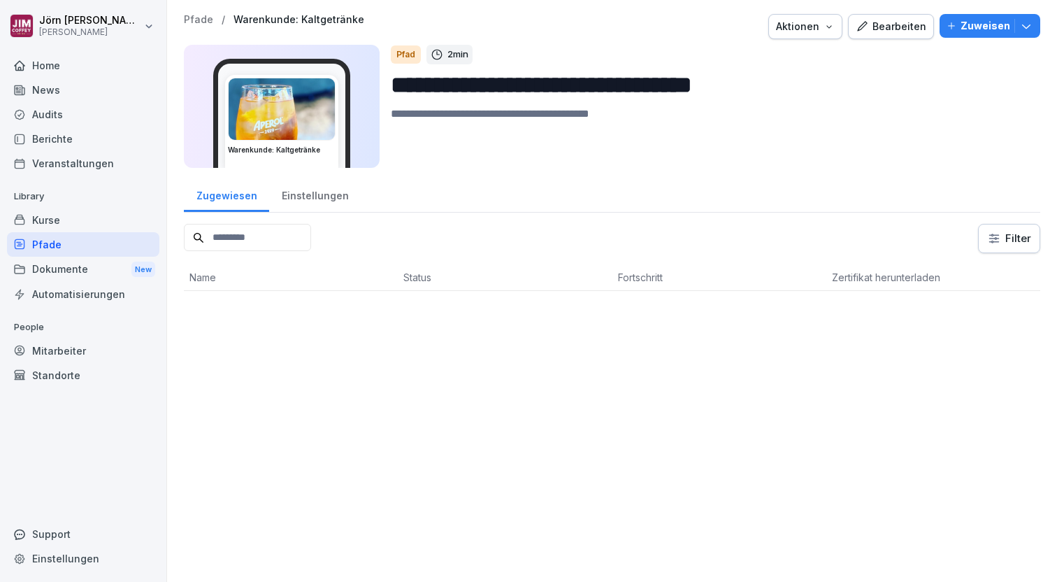
type input "**********"
click at [561, 114] on textarea at bounding box center [710, 137] width 639 height 63
type textarea "**********"
click at [485, 226] on div "Filter" at bounding box center [612, 238] width 857 height 29
click at [48, 241] on div "Pfade" at bounding box center [83, 244] width 152 height 24
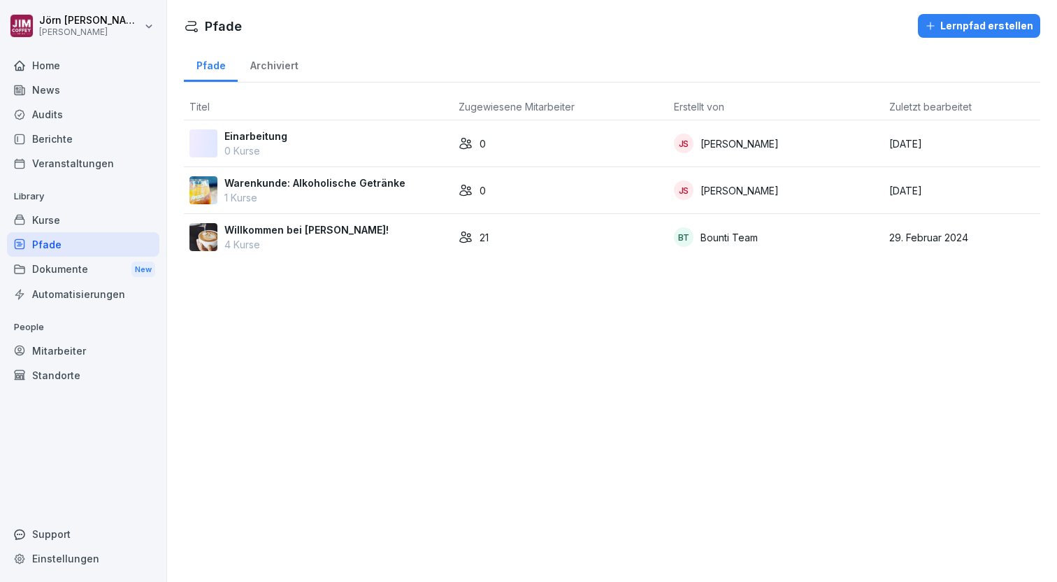
click at [206, 188] on img at bounding box center [204, 190] width 28 height 28
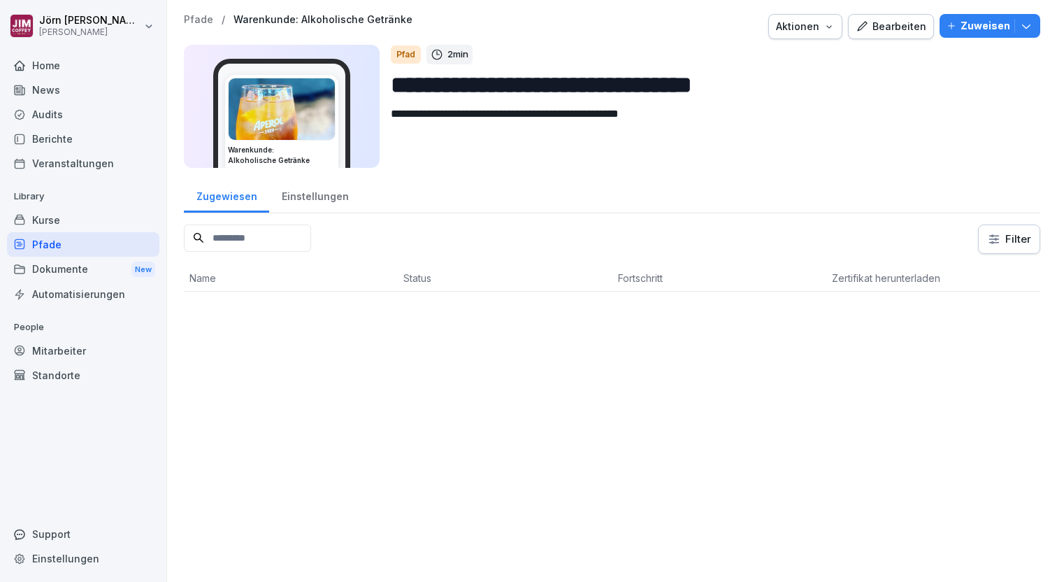
click at [887, 27] on div "Bearbeiten" at bounding box center [891, 26] width 71 height 15
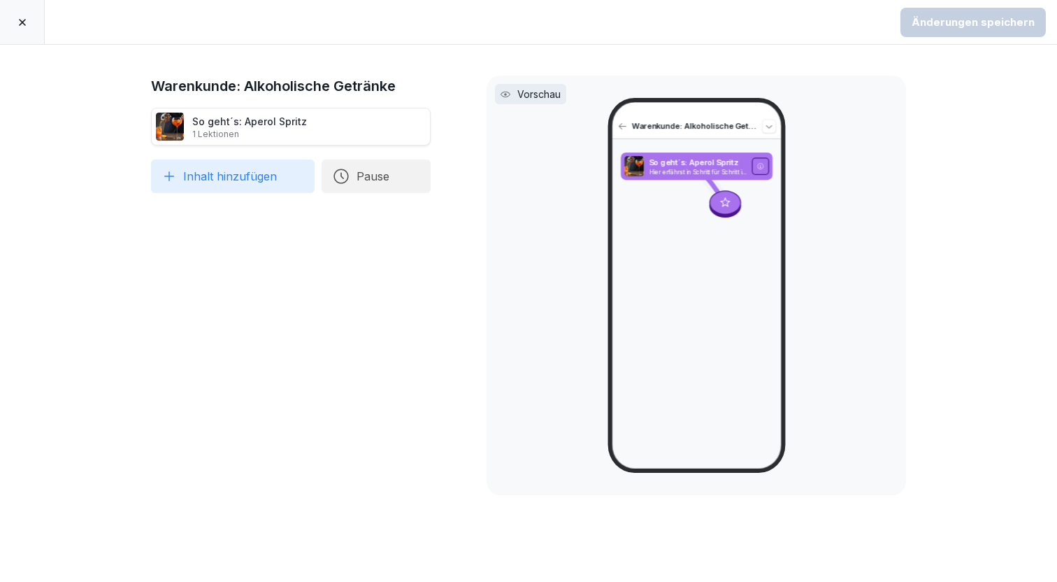
click at [23, 28] on div at bounding box center [22, 22] width 45 height 44
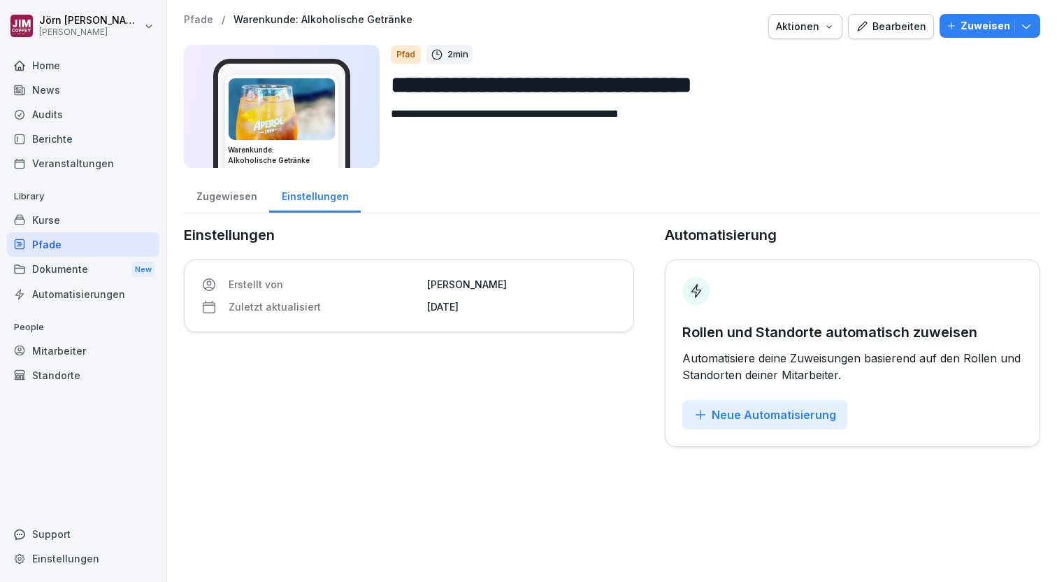
click at [47, 218] on div "Kurse" at bounding box center [83, 220] width 152 height 24
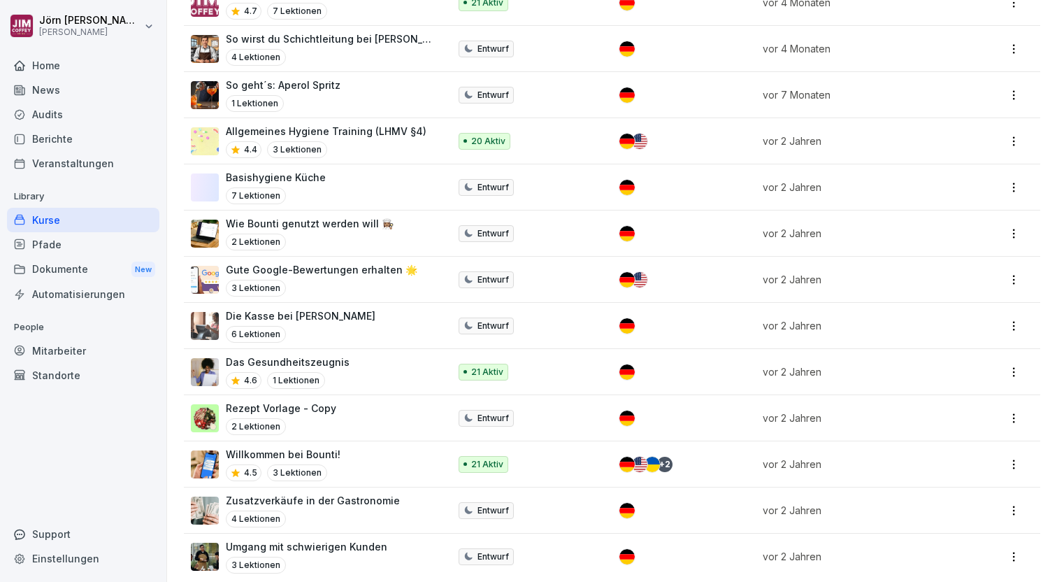
scroll to position [226, 0]
click at [317, 448] on p "Willkommen bei Bounti!" at bounding box center [283, 455] width 115 height 15
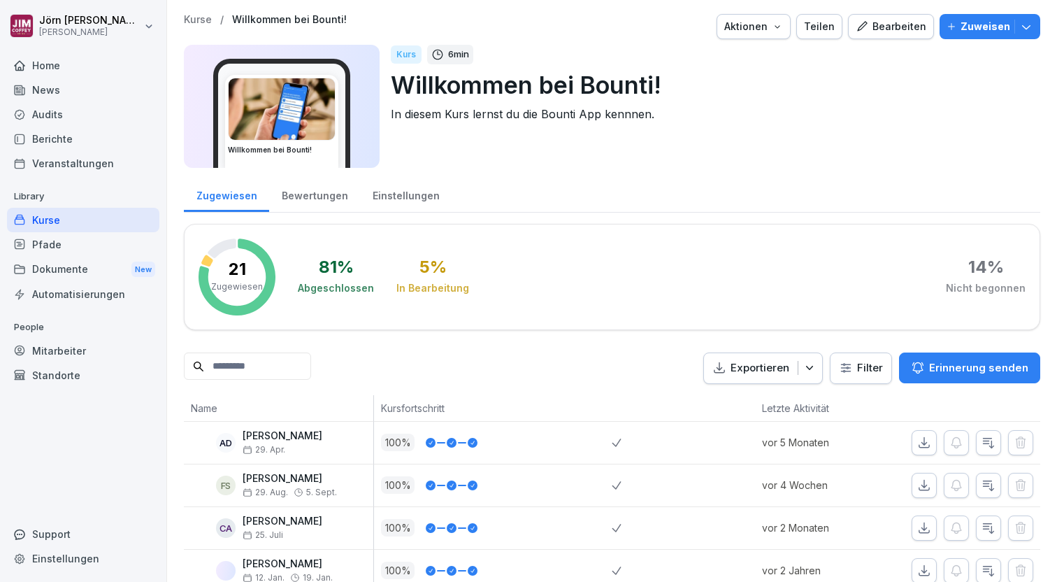
click at [904, 24] on div "Bearbeiten" at bounding box center [891, 26] width 71 height 15
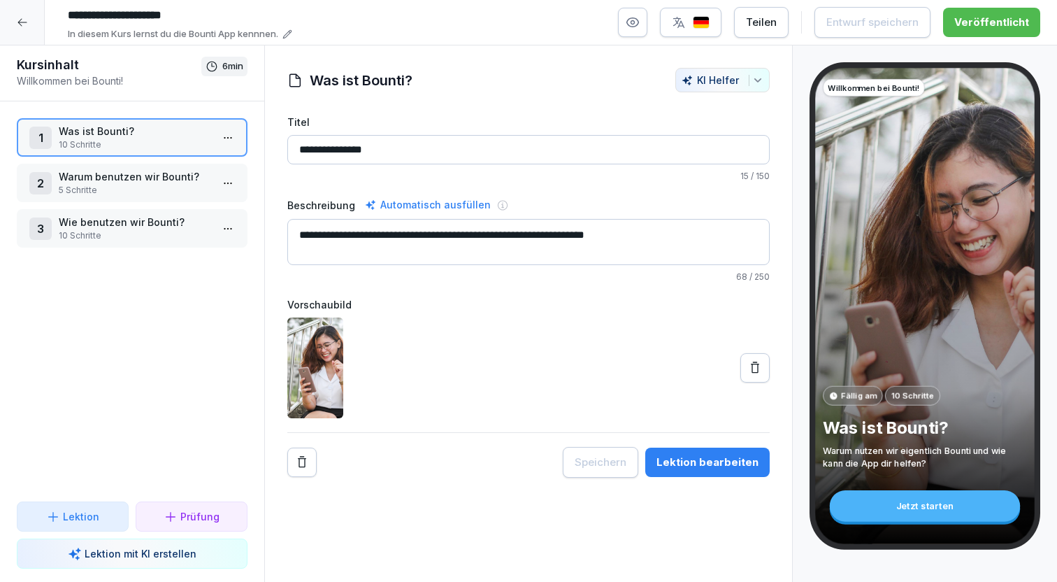
click at [185, 182] on p "Warum benutzen wir Bounti?" at bounding box center [135, 176] width 152 height 15
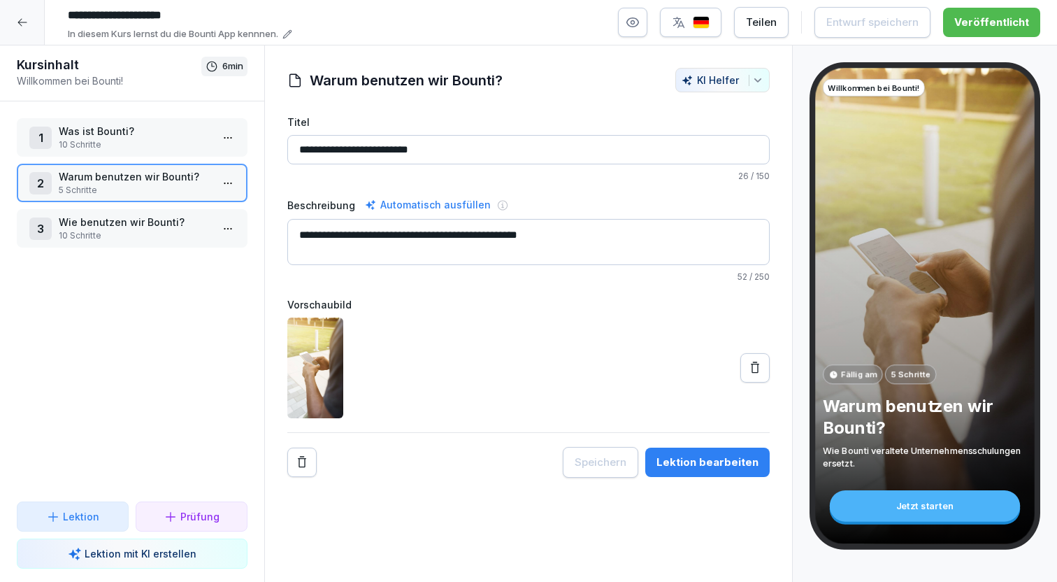
click at [181, 181] on p "Warum benutzen wir Bounti?" at bounding box center [135, 176] width 152 height 15
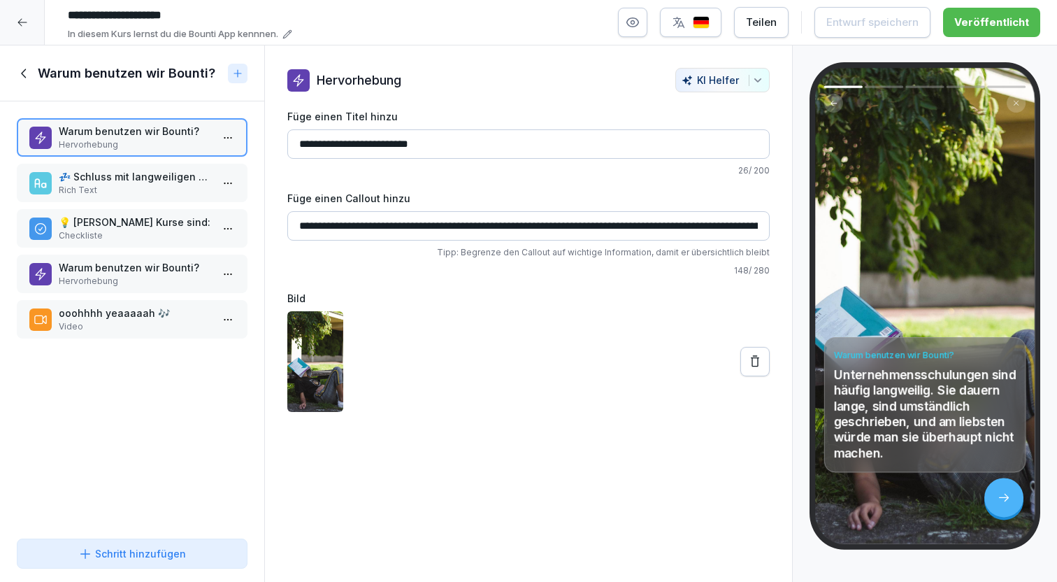
click at [20, 24] on icon at bounding box center [21, 23] width 9 height 8
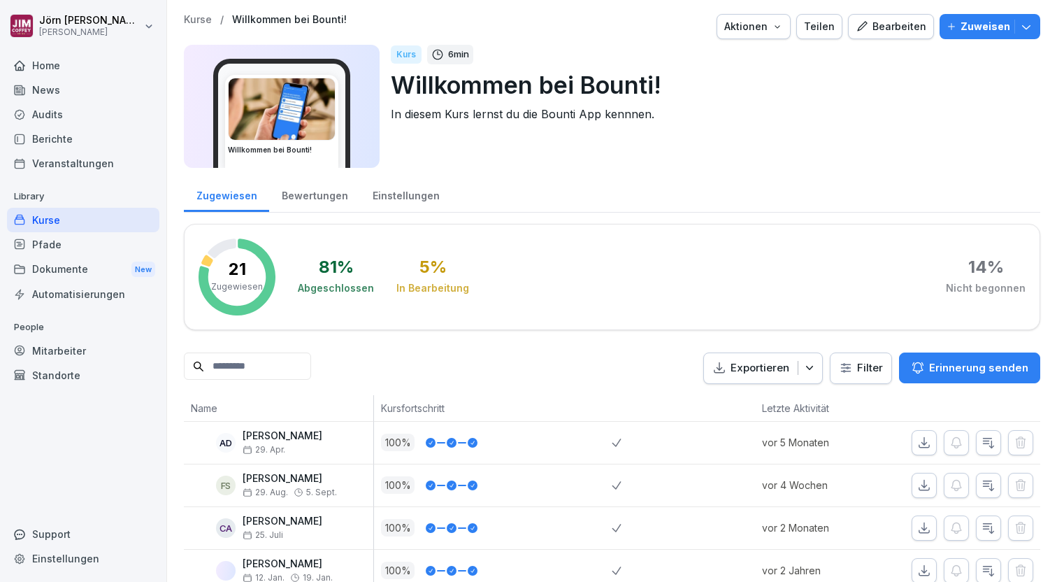
click at [69, 246] on div "Pfade" at bounding box center [83, 244] width 152 height 24
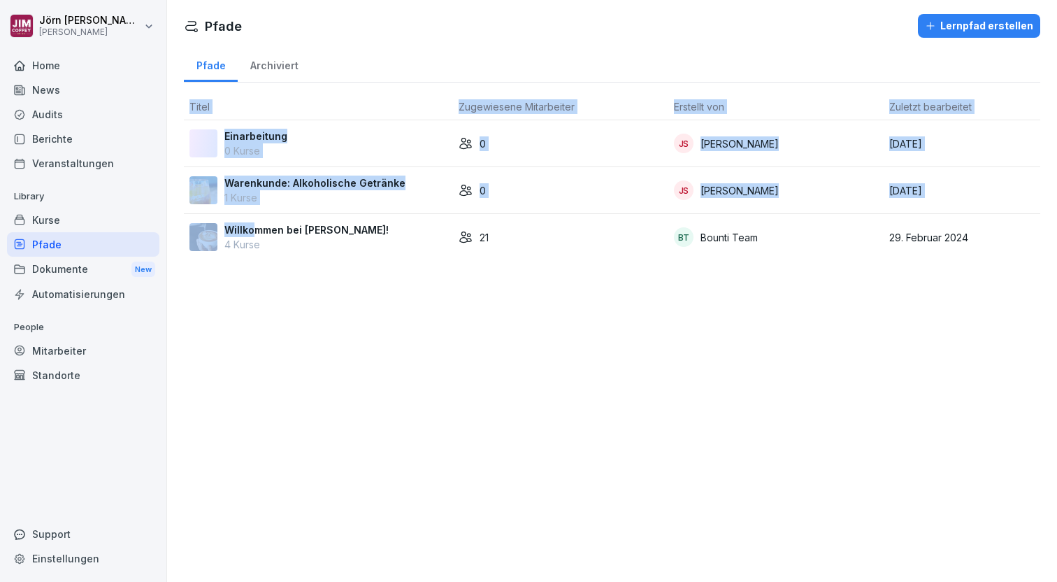
drag, startPoint x: 257, startPoint y: 233, endPoint x: 248, endPoint y: 266, distance: 35.0
click at [248, 266] on div "Pfade Archiviert Titel Zugewiesene Mitarbeiter Erstellt von Zuletzt bearbeitet …" at bounding box center [612, 158] width 890 height 225
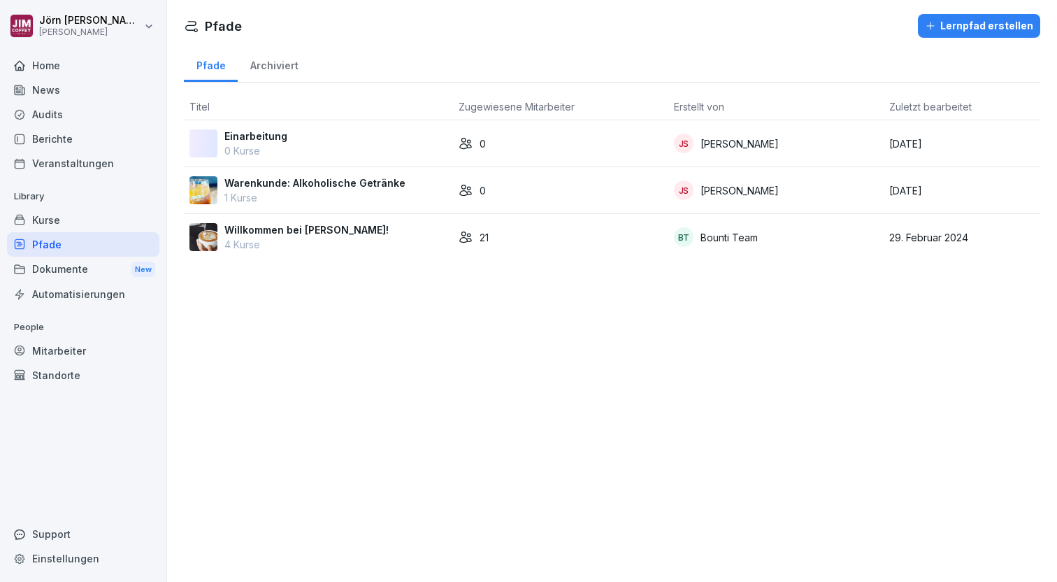
click at [278, 283] on div "Pfade Lernpfad erstellen Pfade Archiviert Titel Zugewiesene Mitarbeiter Erstell…" at bounding box center [612, 291] width 890 height 582
click at [39, 215] on div "Kurse" at bounding box center [83, 220] width 152 height 24
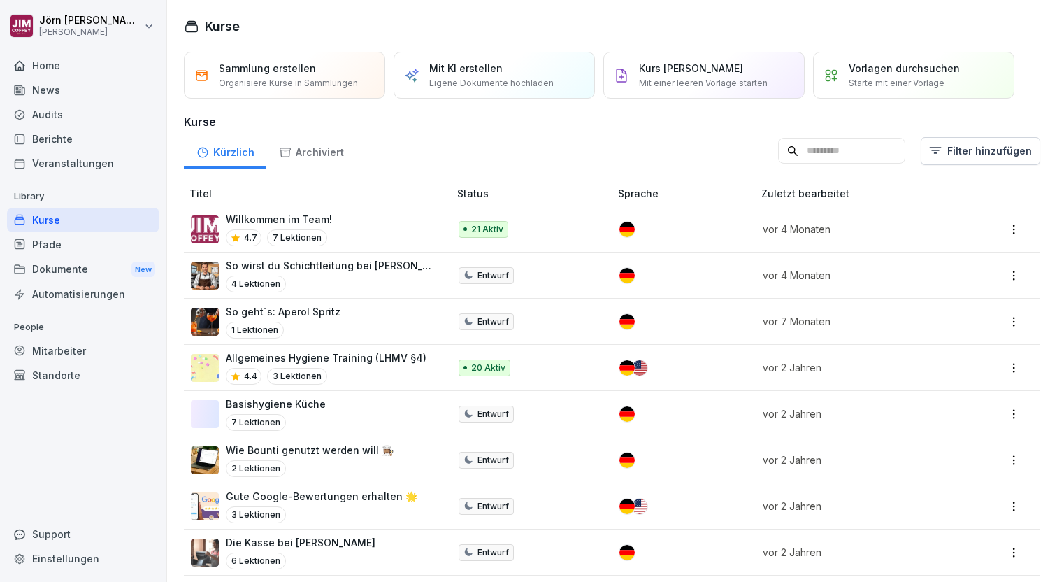
click at [276, 218] on p "Willkommen im Team!" at bounding box center [279, 219] width 106 height 15
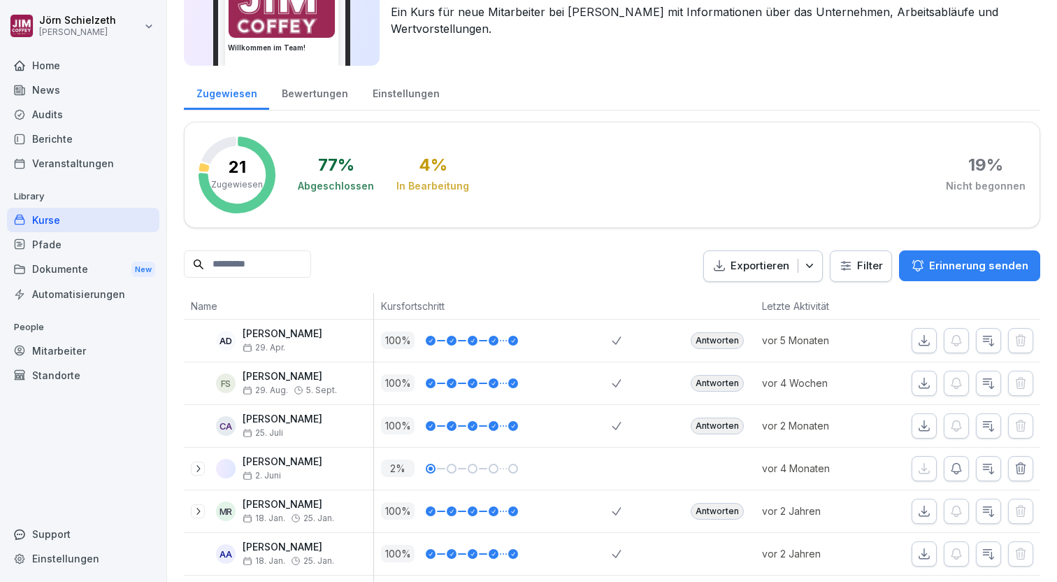
scroll to position [101, 0]
click at [71, 266] on div "Dokumente New" at bounding box center [83, 270] width 152 height 26
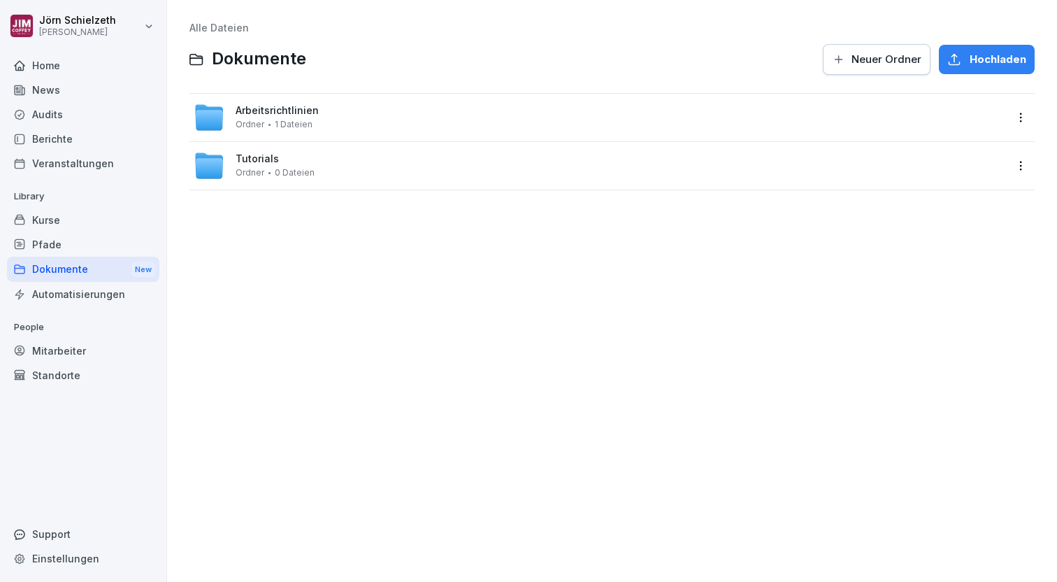
click at [85, 295] on div "Automatisierungen" at bounding box center [83, 294] width 152 height 24
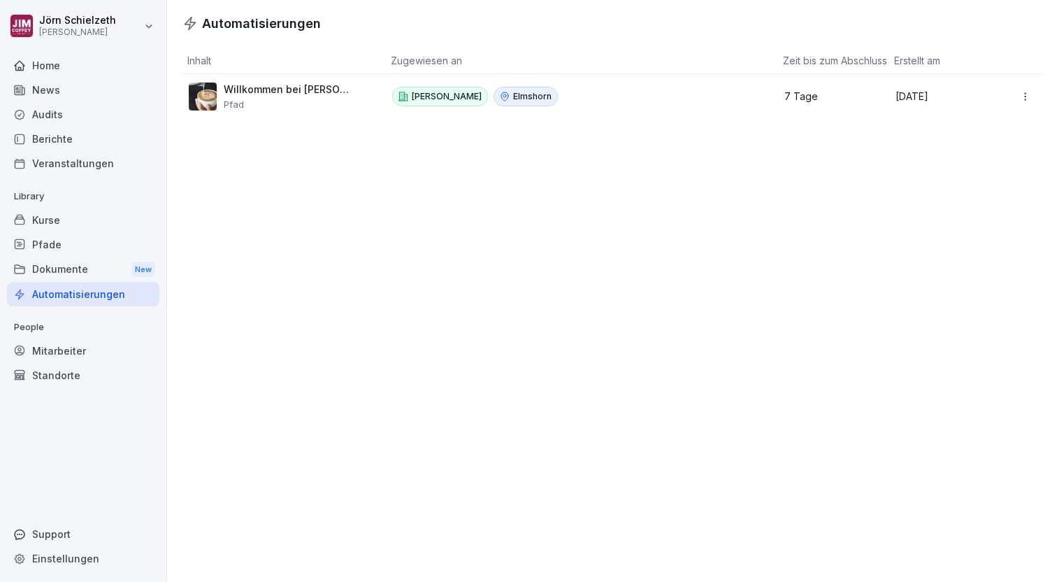
click at [66, 350] on div "Mitarbeiter" at bounding box center [83, 350] width 152 height 24
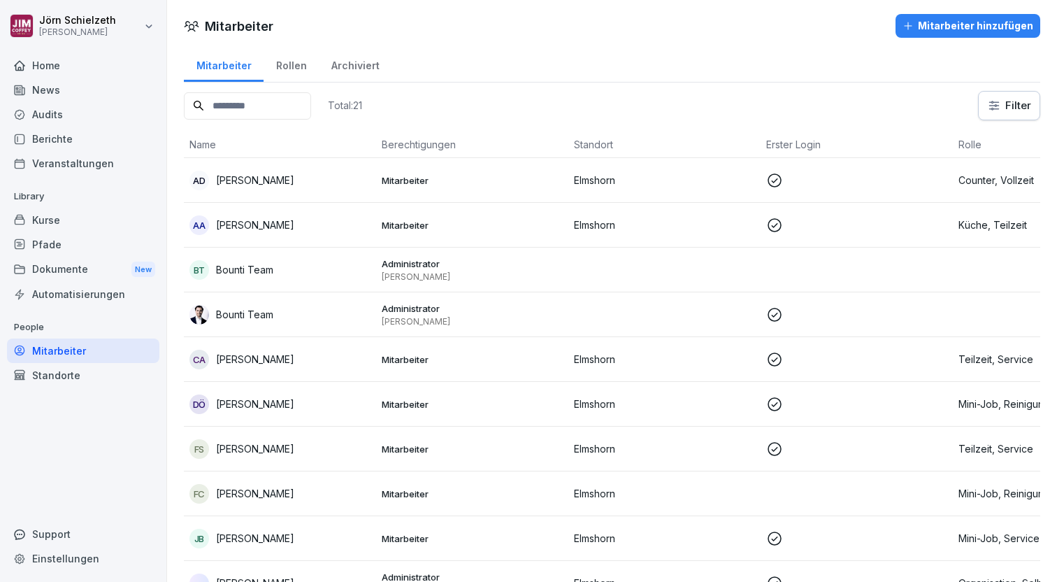
click at [56, 112] on div "Audits" at bounding box center [83, 114] width 152 height 24
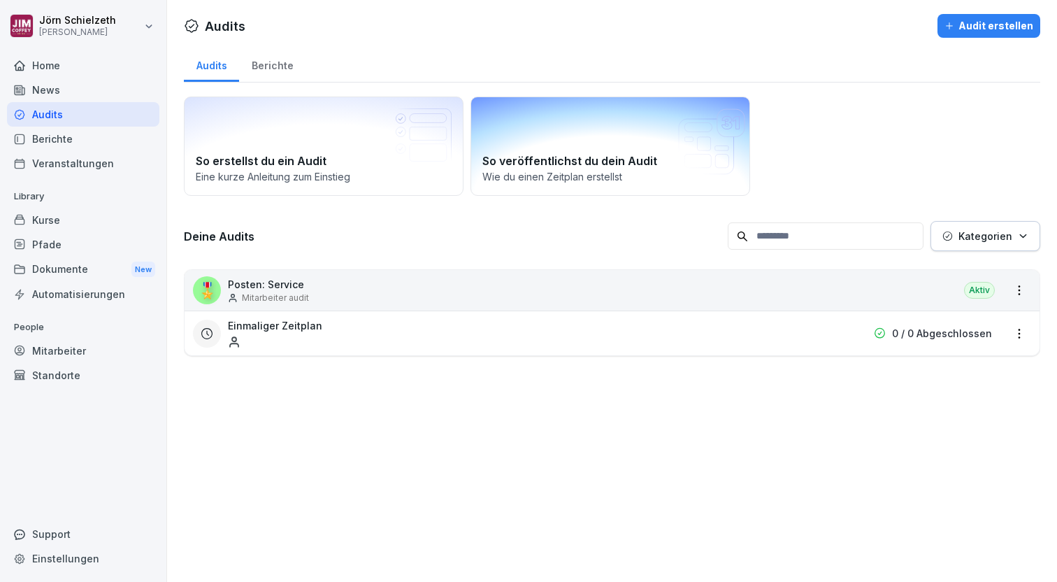
click at [521, 166] on h2 "So veröffentlichst du dein Audit" at bounding box center [611, 160] width 256 height 17
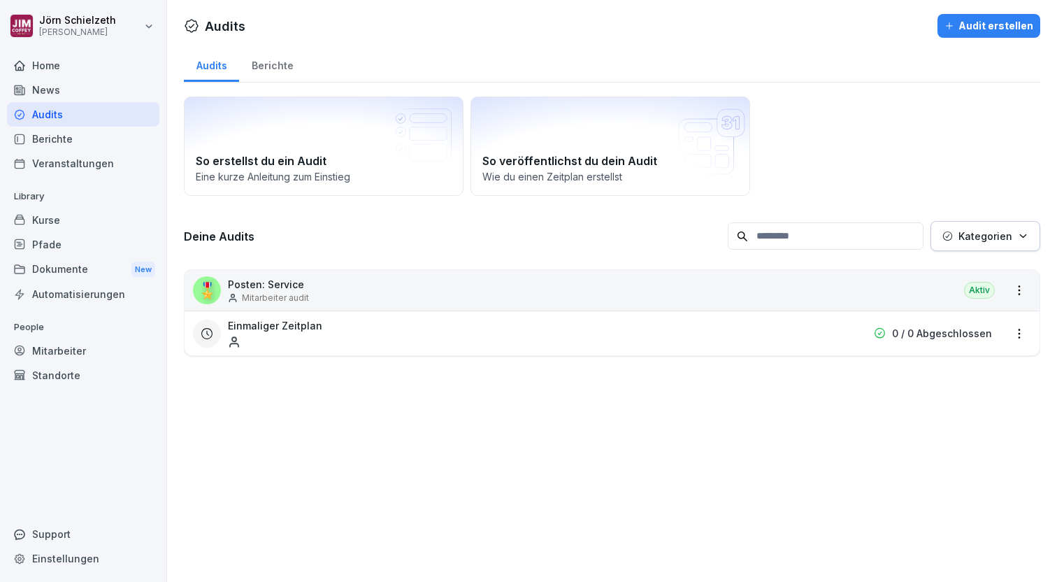
click at [274, 287] on p "Posten: Service" at bounding box center [268, 284] width 81 height 15
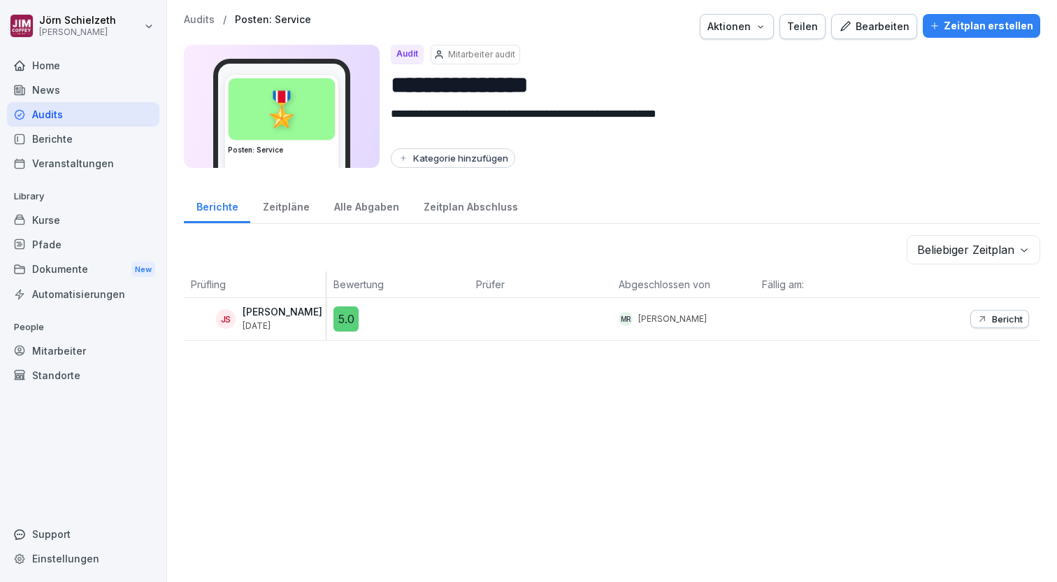
click at [889, 21] on div "Bearbeiten" at bounding box center [874, 26] width 71 height 15
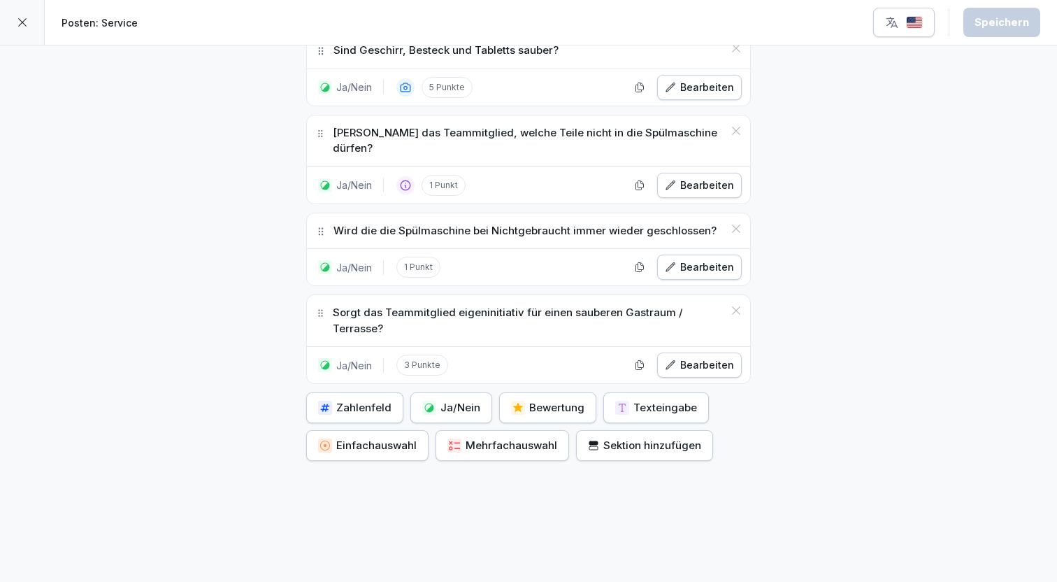
scroll to position [843, 0]
click at [27, 27] on icon at bounding box center [22, 22] width 11 height 11
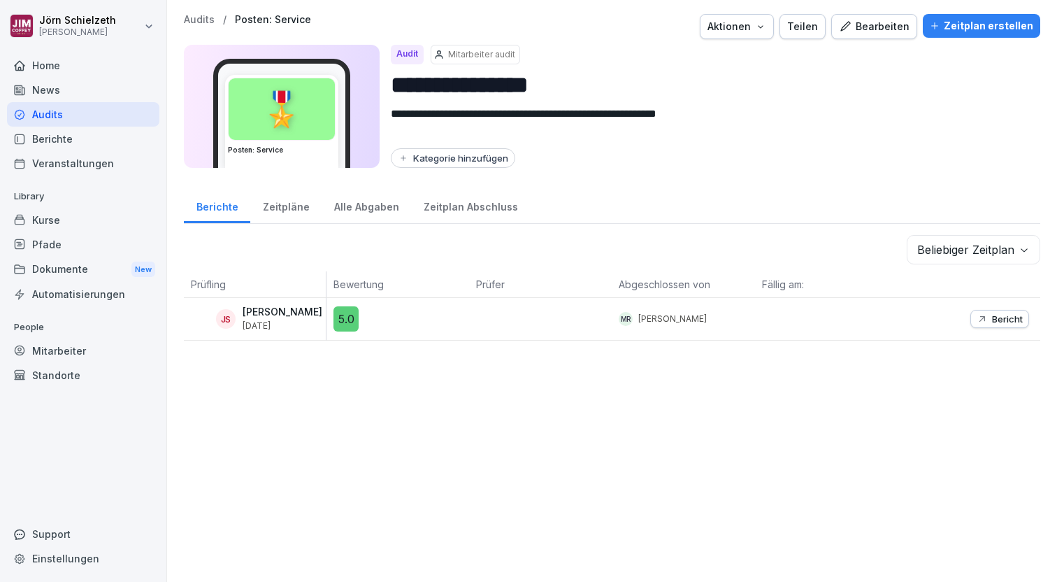
click at [58, 64] on div "Home" at bounding box center [83, 65] width 152 height 24
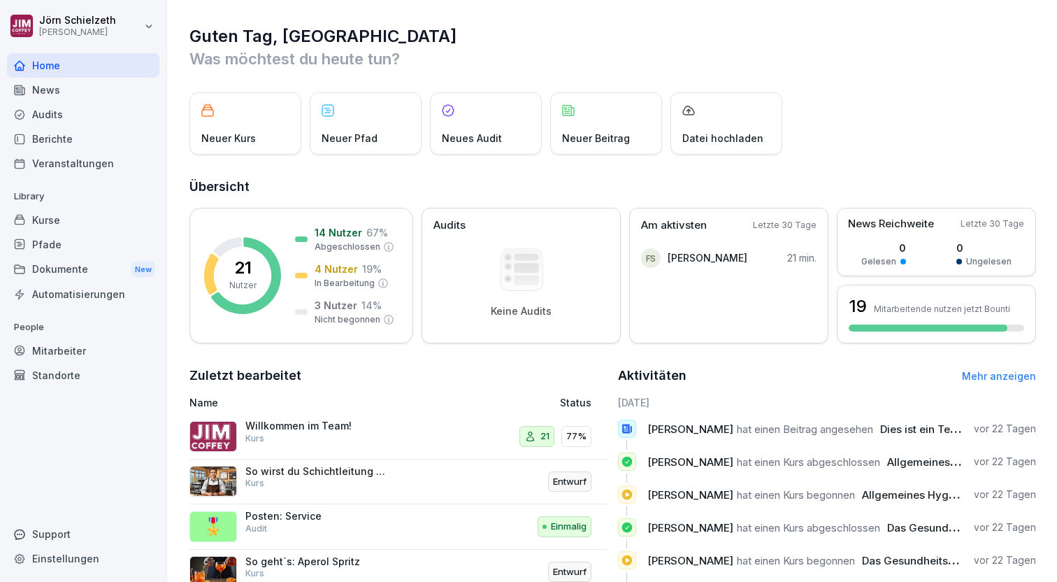
click at [58, 89] on div "News" at bounding box center [83, 90] width 152 height 24
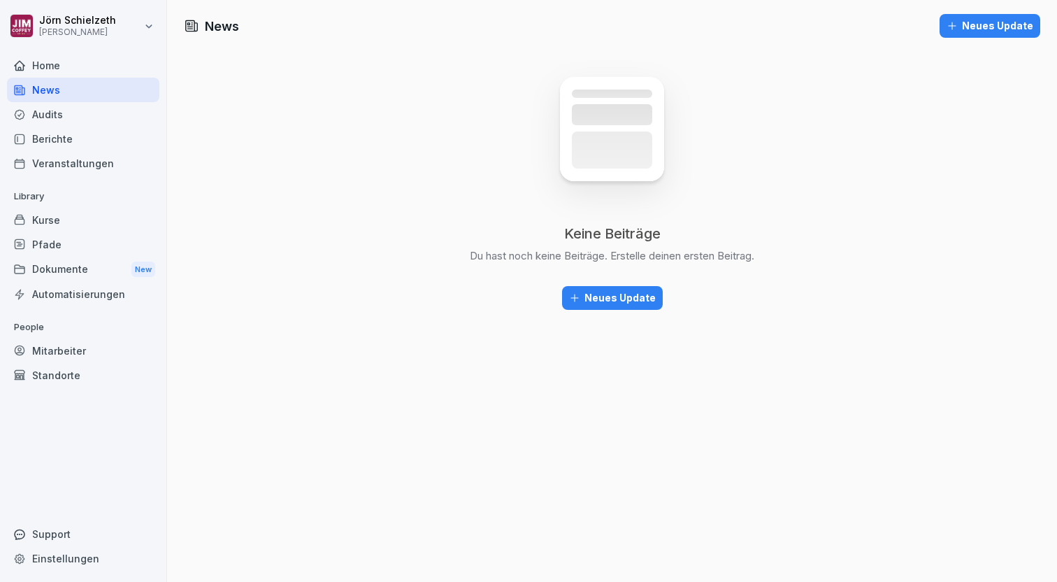
click at [628, 293] on div "Neues Update" at bounding box center [612, 297] width 87 height 15
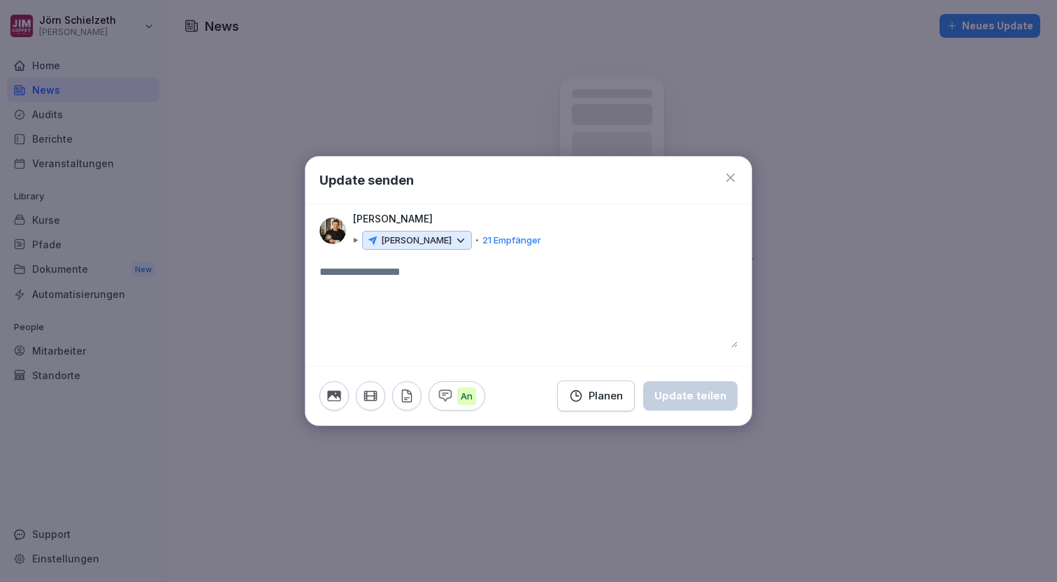
click at [458, 241] on icon at bounding box center [461, 239] width 6 height 3
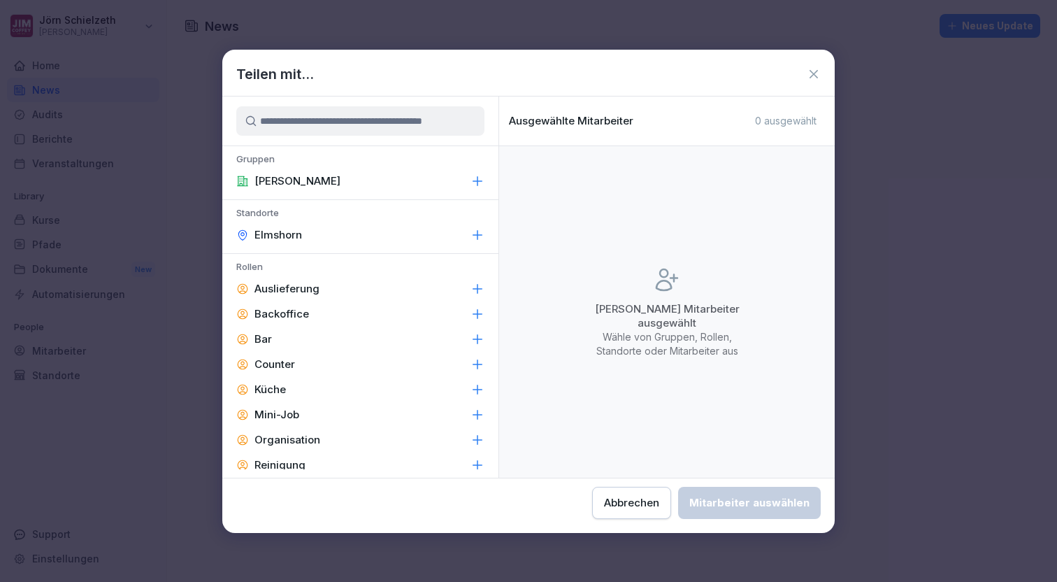
click at [604, 503] on div "Abbrechen" at bounding box center [631, 502] width 55 height 15
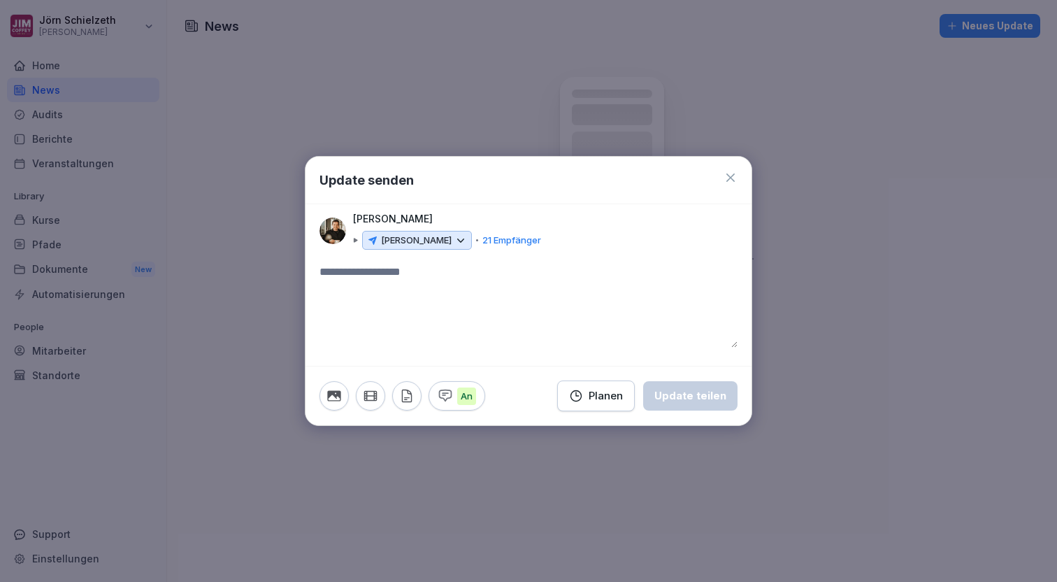
click at [732, 175] on icon at bounding box center [731, 178] width 14 height 14
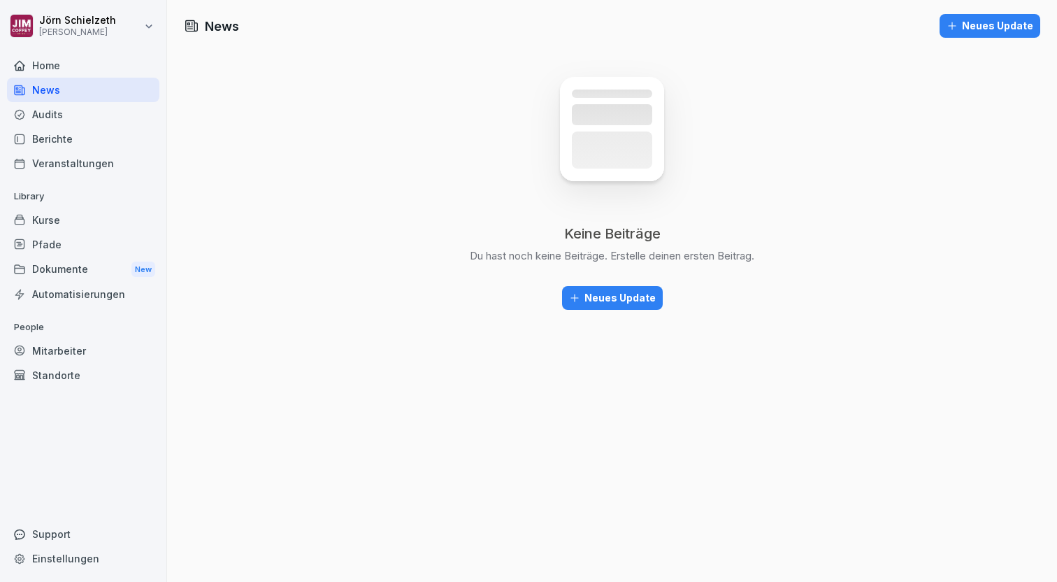
click at [42, 64] on div "Home" at bounding box center [83, 65] width 152 height 24
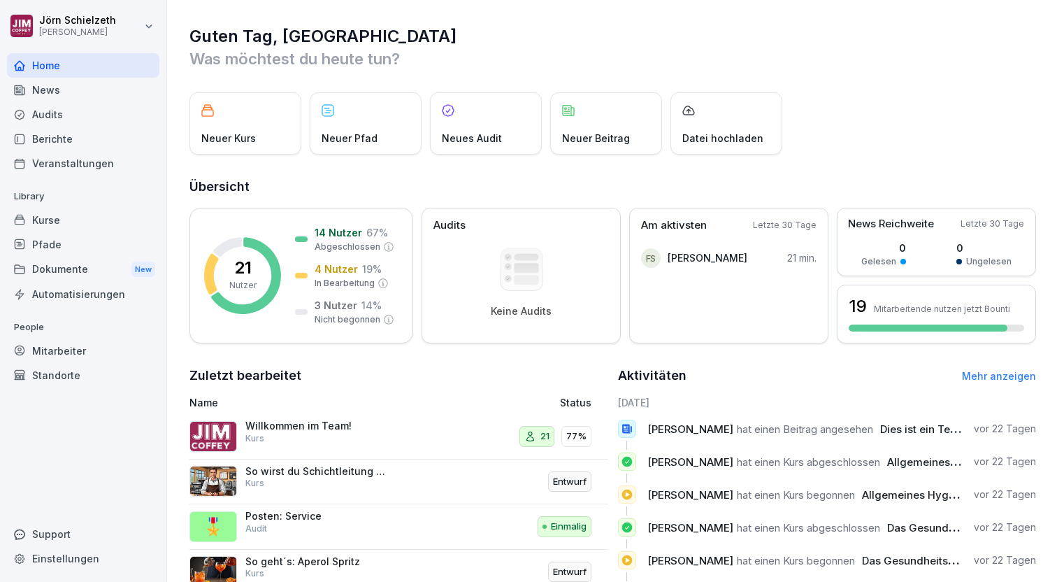
click at [50, 110] on div "Audits" at bounding box center [83, 114] width 152 height 24
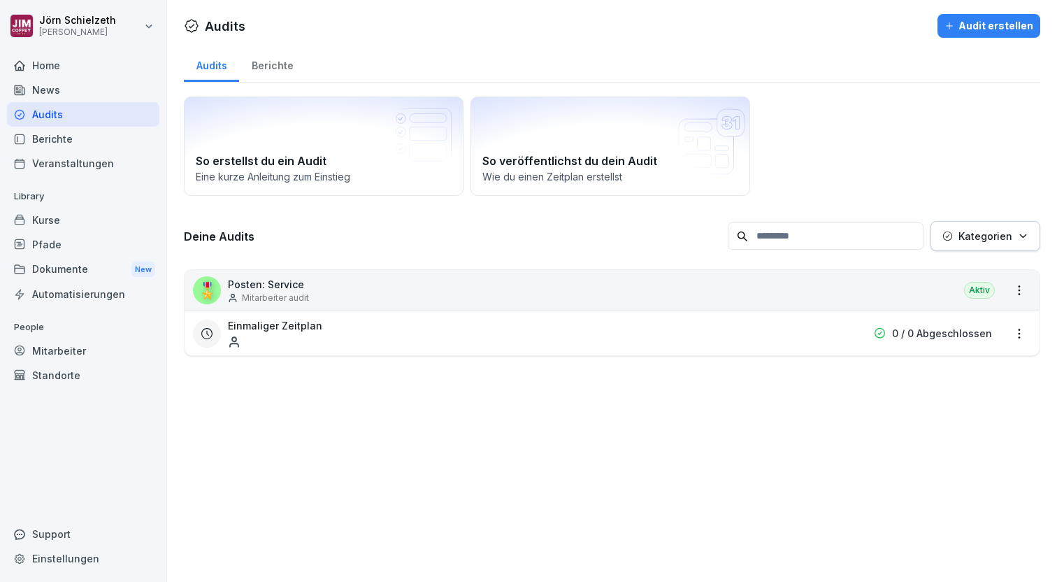
click at [60, 224] on div "Kurse" at bounding box center [83, 220] width 152 height 24
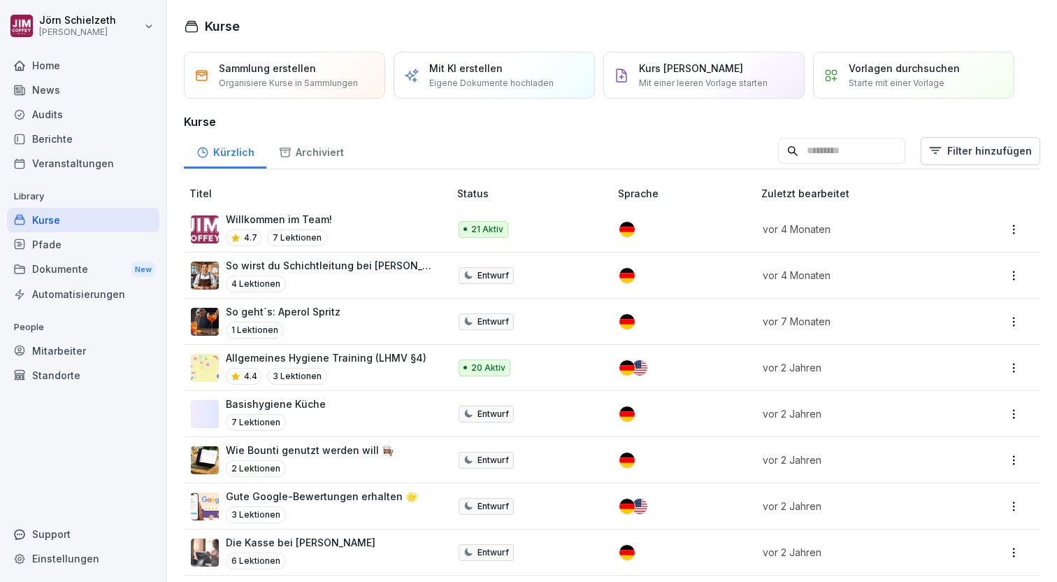
click at [935, 73] on p "Vorlagen durchsuchen" at bounding box center [904, 68] width 111 height 15
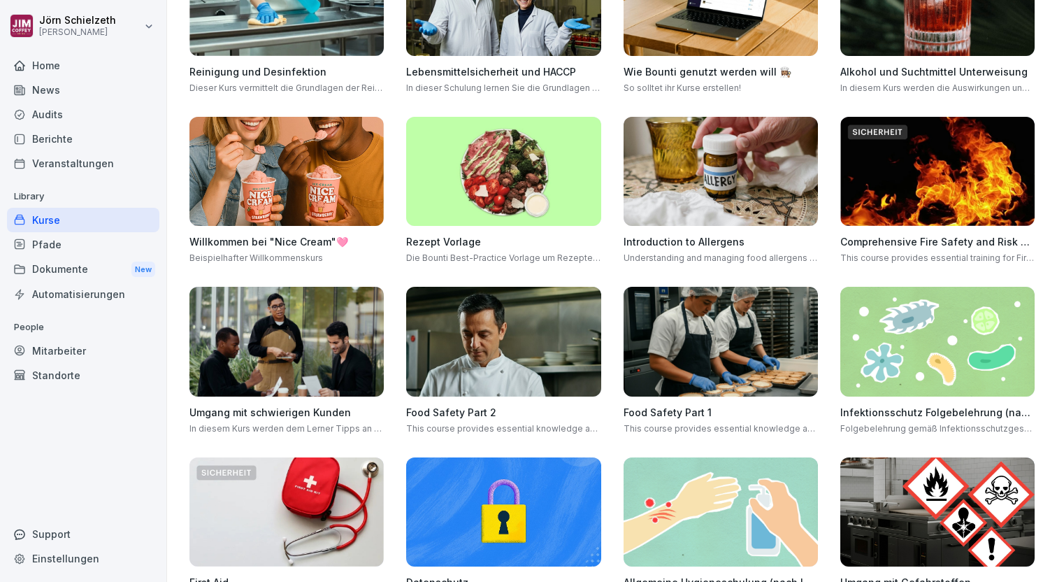
scroll to position [161, 0]
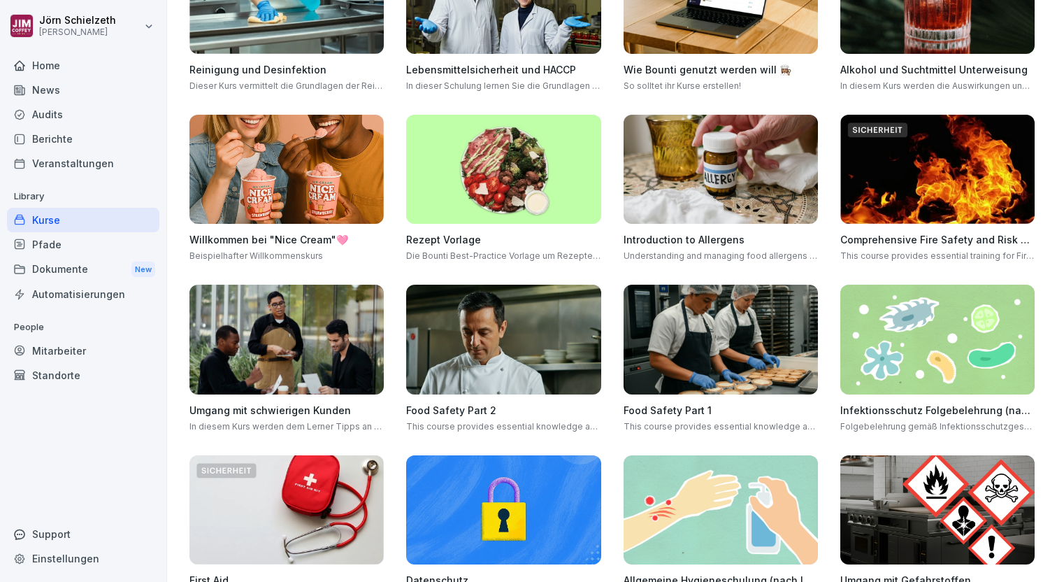
click at [288, 156] on img at bounding box center [287, 170] width 194 height 110
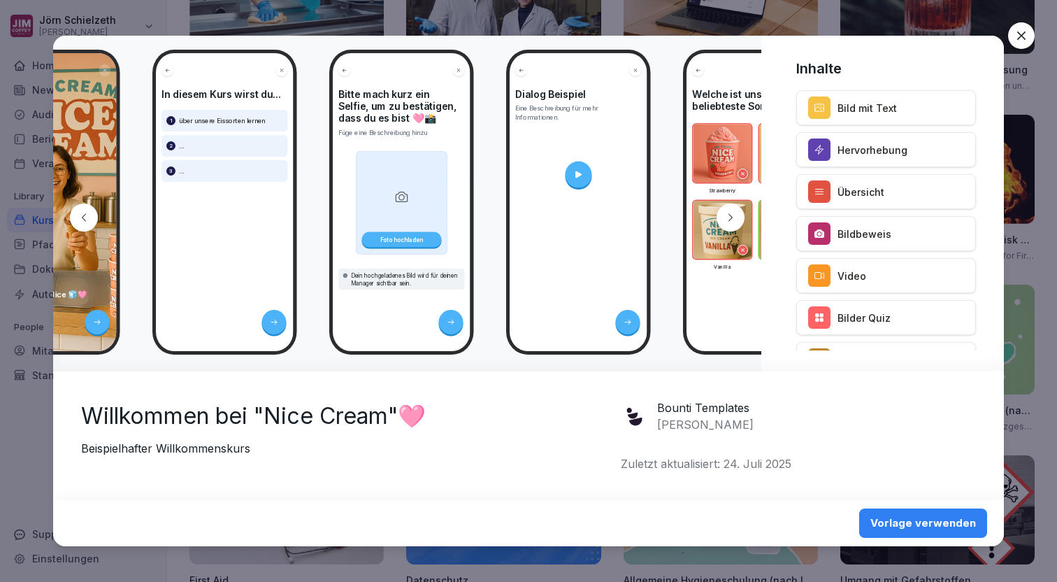
scroll to position [0, 381]
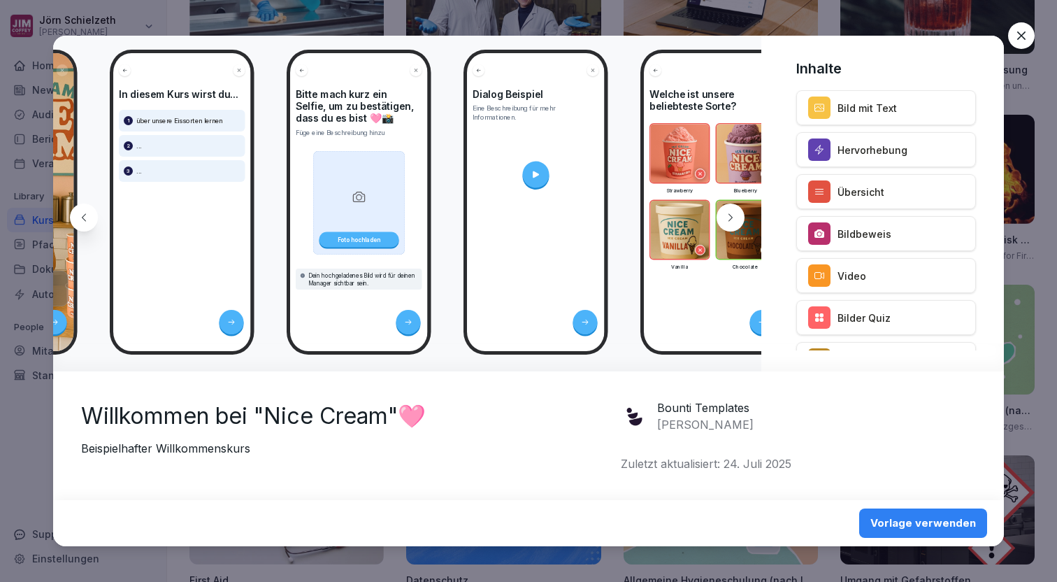
click at [536, 171] on icon at bounding box center [536, 174] width 10 height 10
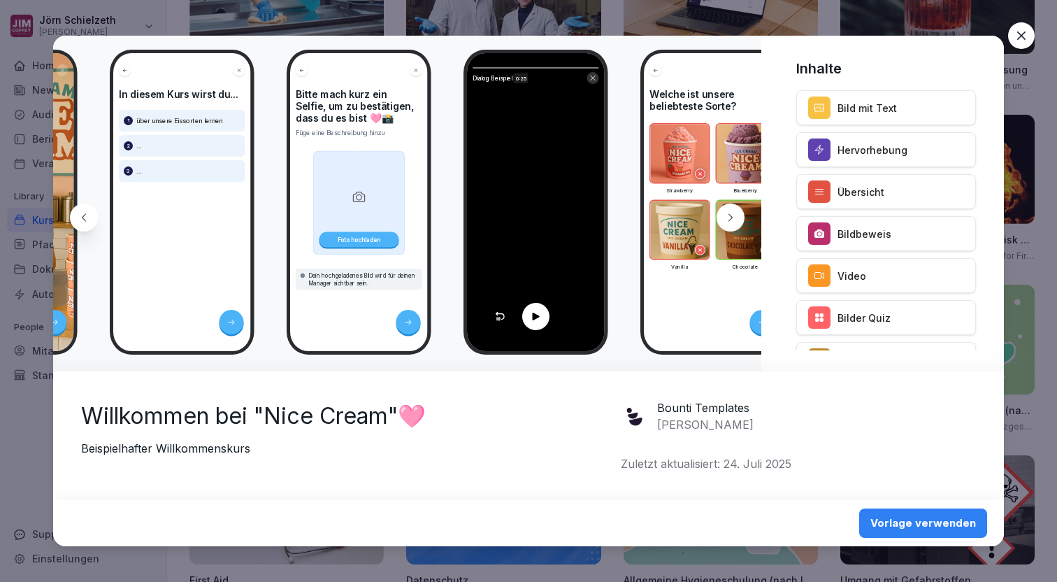
click at [537, 317] on icon at bounding box center [535, 317] width 7 height 8
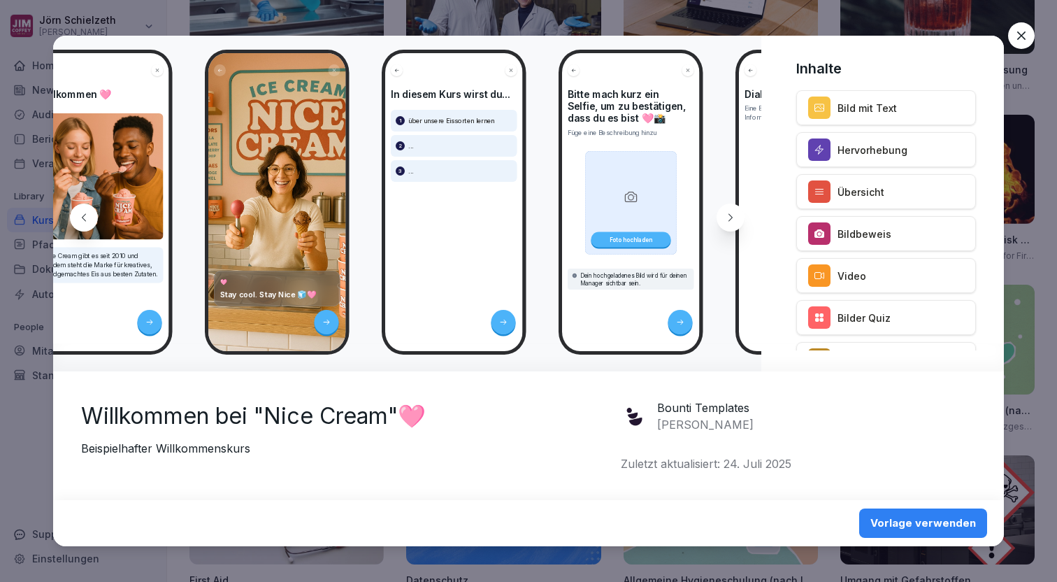
scroll to position [0, 43]
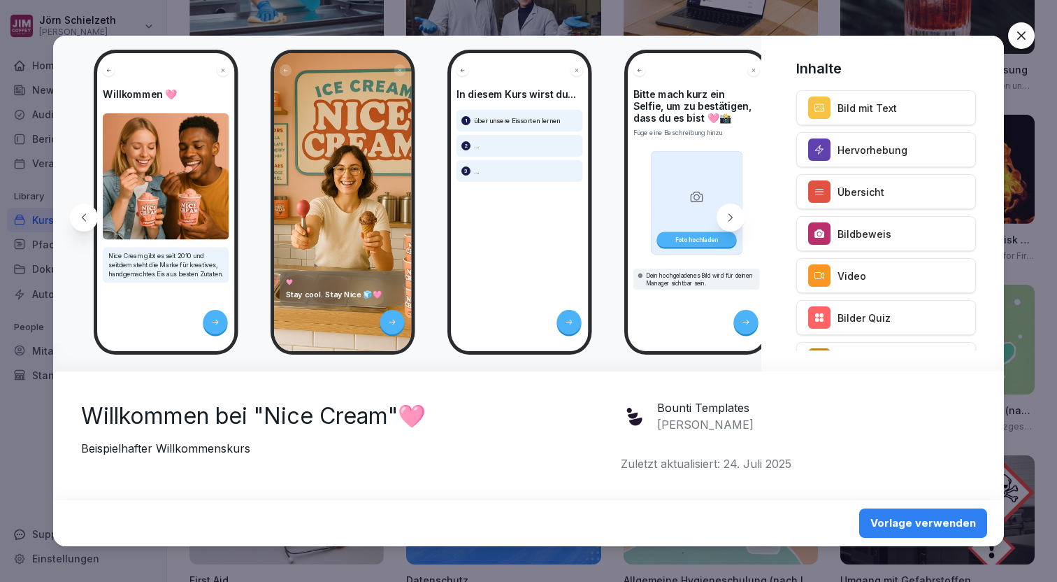
click at [1022, 36] on icon at bounding box center [1022, 35] width 8 height 8
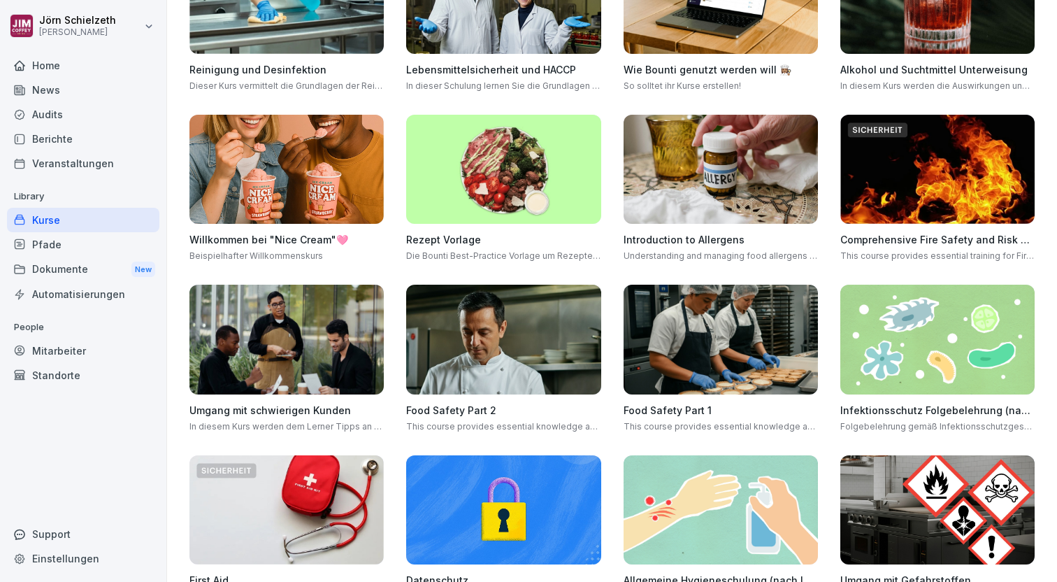
click at [434, 187] on img at bounding box center [503, 170] width 194 height 110
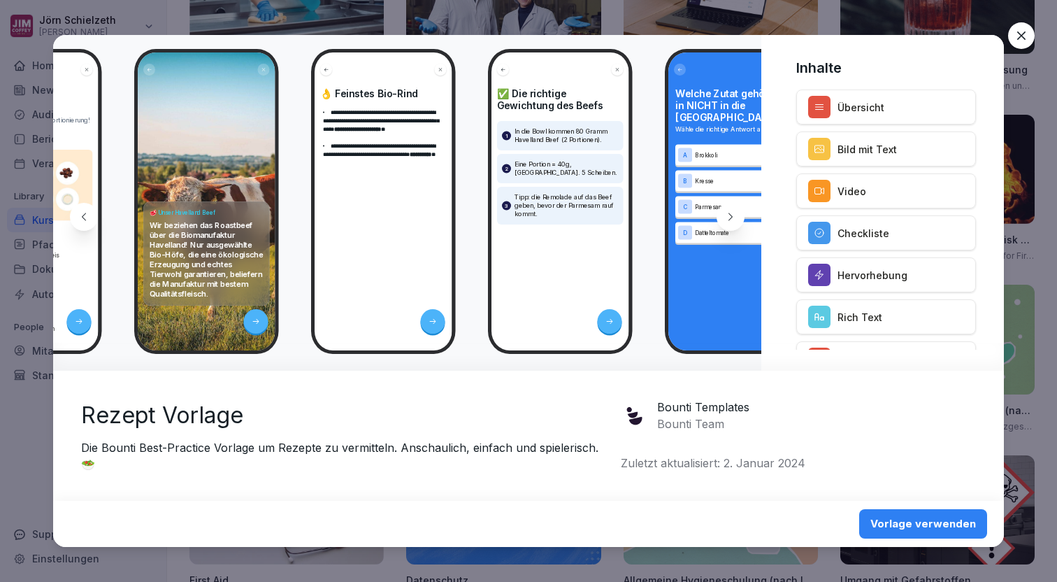
scroll to position [0, 194]
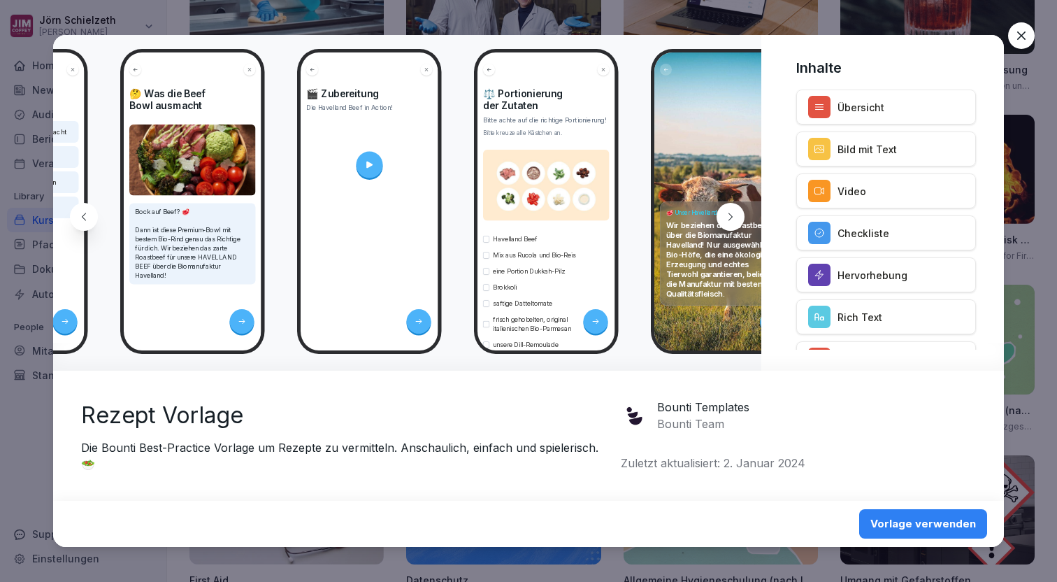
click at [1018, 34] on icon at bounding box center [1022, 36] width 14 height 14
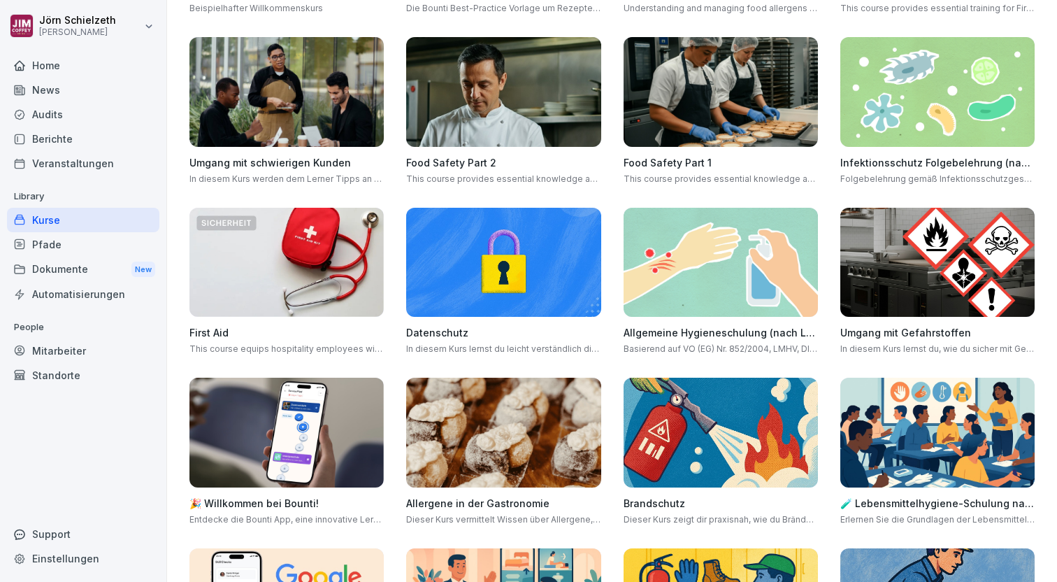
scroll to position [399, 0]
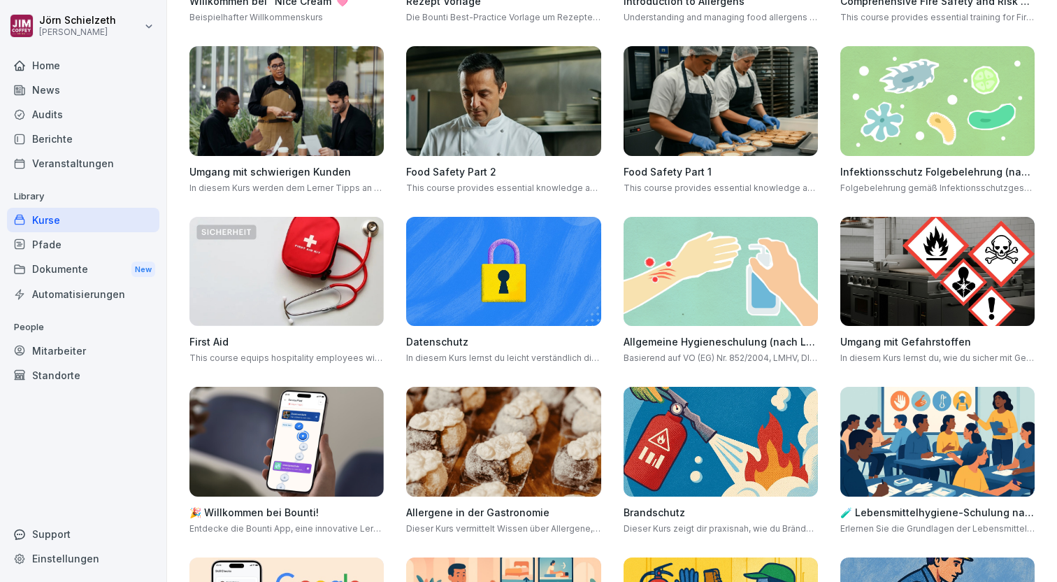
click at [304, 271] on img at bounding box center [287, 272] width 194 height 110
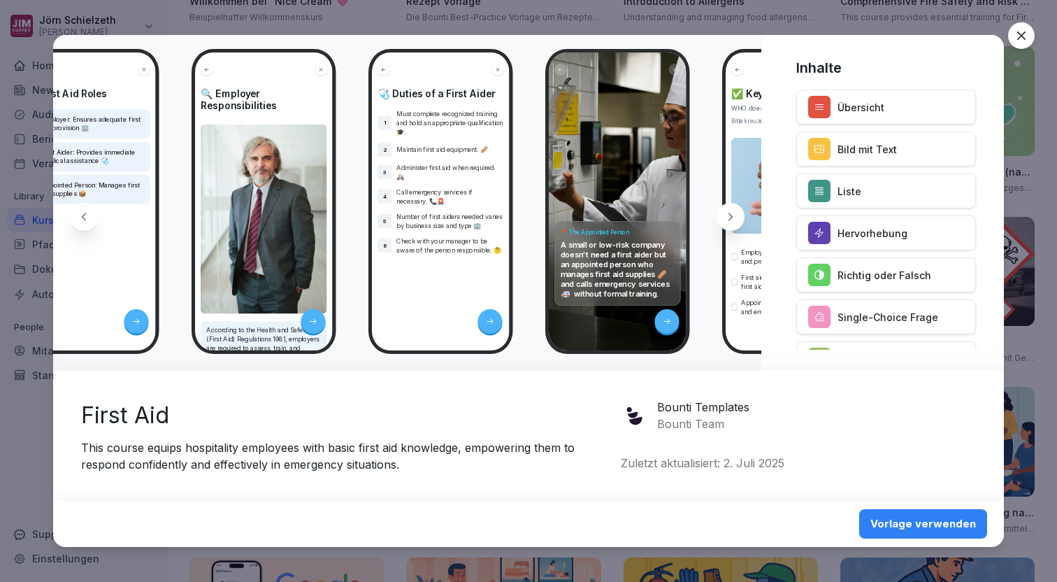
scroll to position [0, 2958]
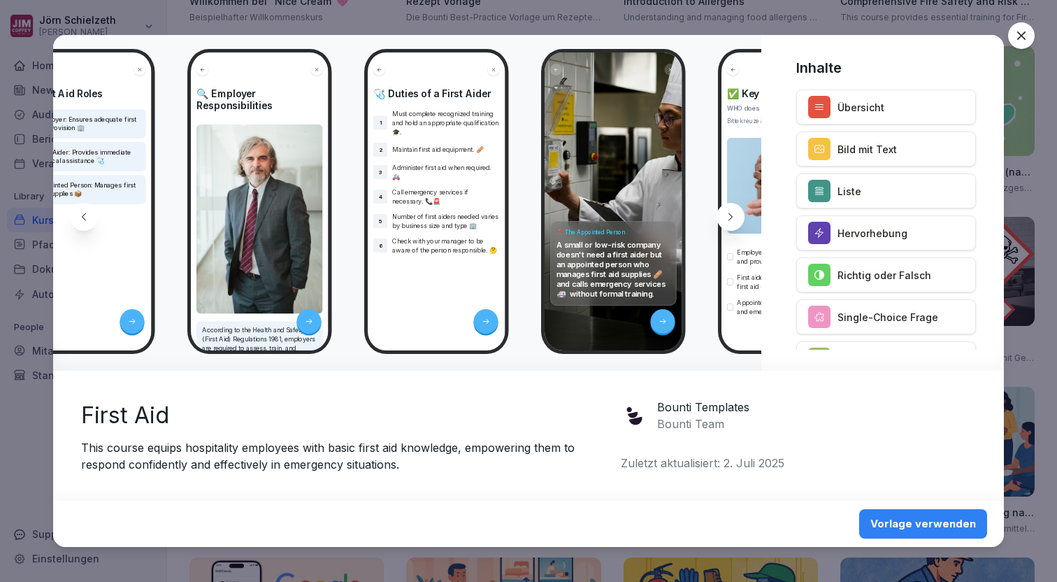
click at [1020, 36] on icon at bounding box center [1022, 35] width 8 height 8
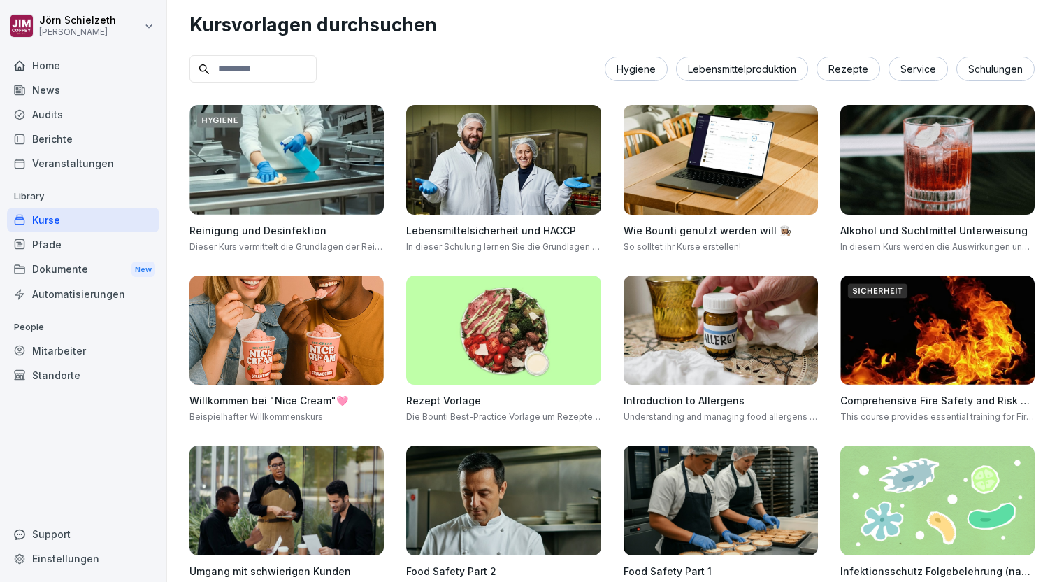
scroll to position [0, 0]
click at [43, 243] on div "Pfade" at bounding box center [83, 244] width 152 height 24
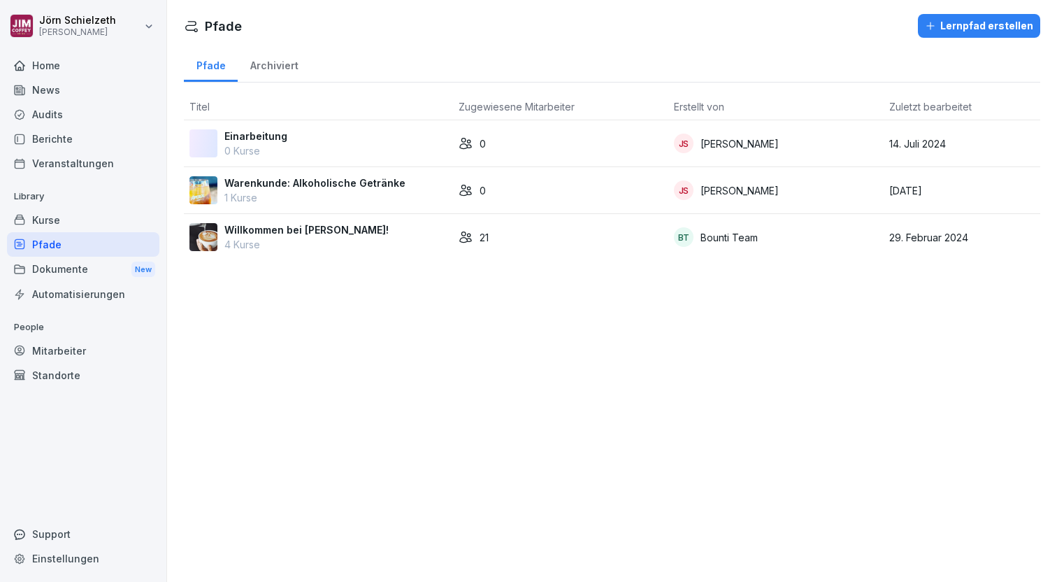
click at [320, 231] on p "Willkommen bei [PERSON_NAME]!" at bounding box center [306, 229] width 164 height 15
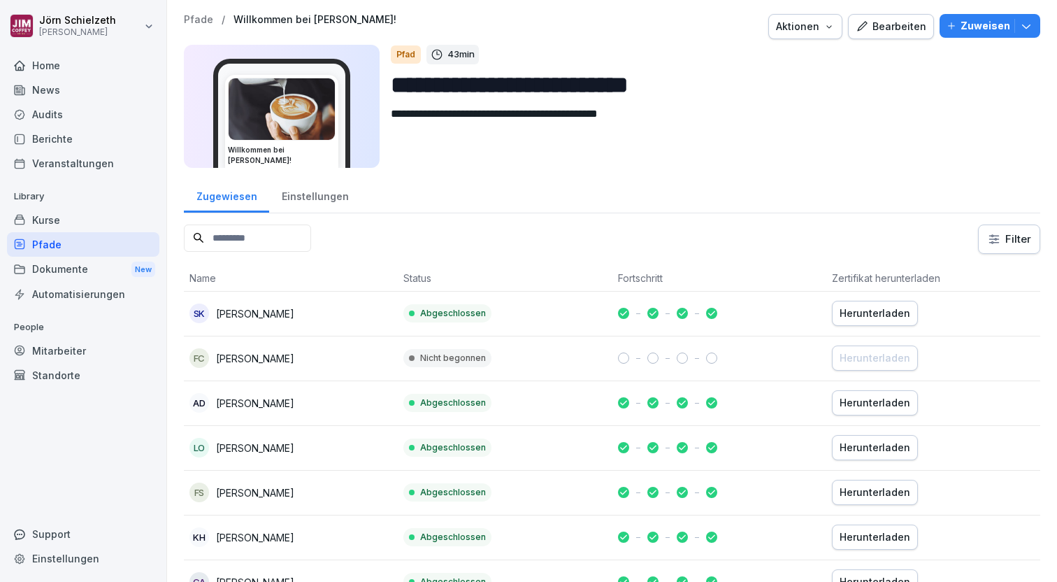
click at [192, 19] on p "Pfade" at bounding box center [198, 20] width 29 height 12
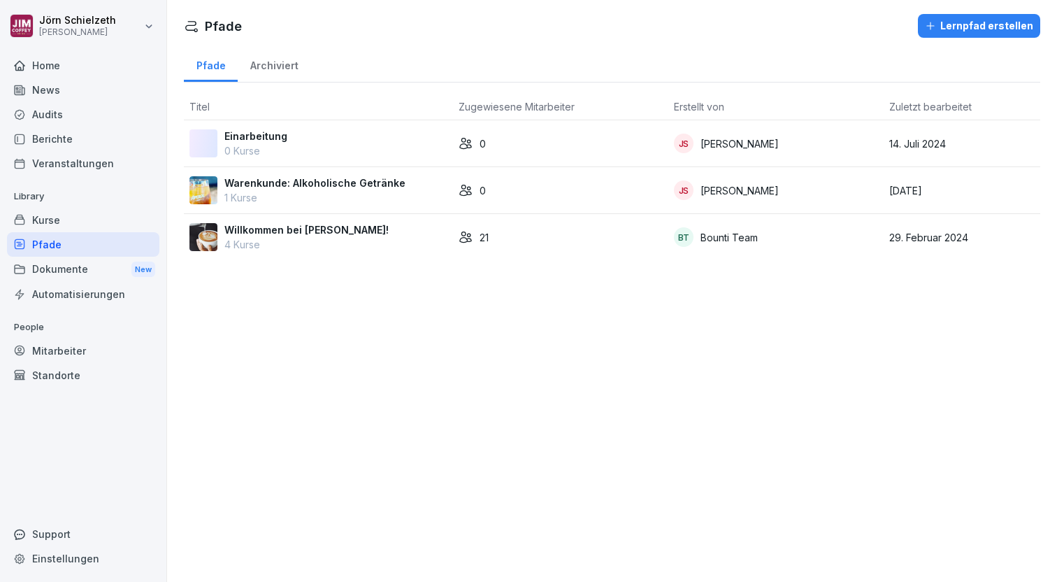
click at [318, 235] on p "Willkommen bei [PERSON_NAME]!" at bounding box center [306, 229] width 164 height 15
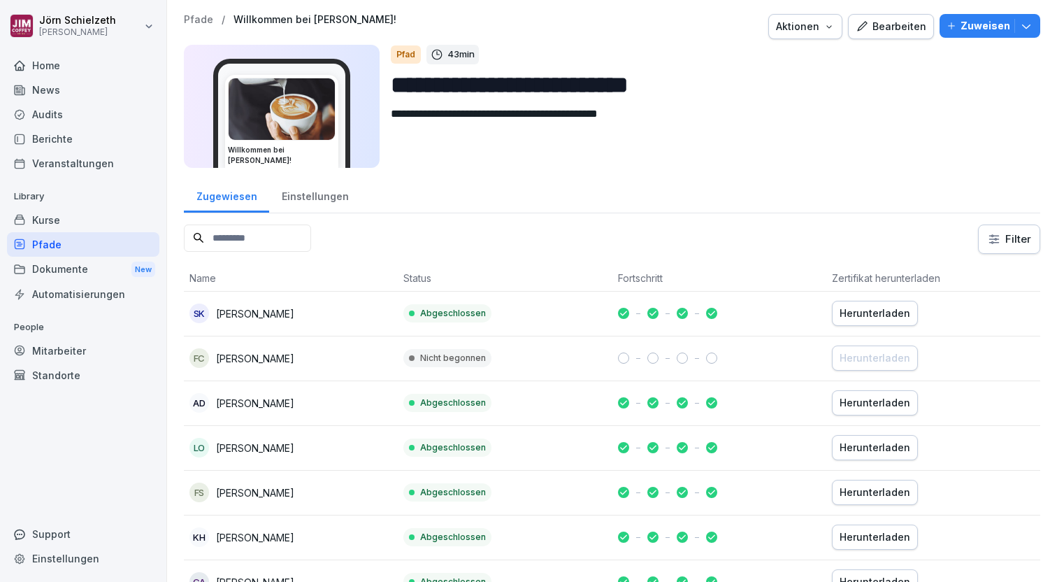
click at [906, 28] on div "Bearbeiten" at bounding box center [891, 26] width 71 height 15
